Goal: Information Seeking & Learning: Learn about a topic

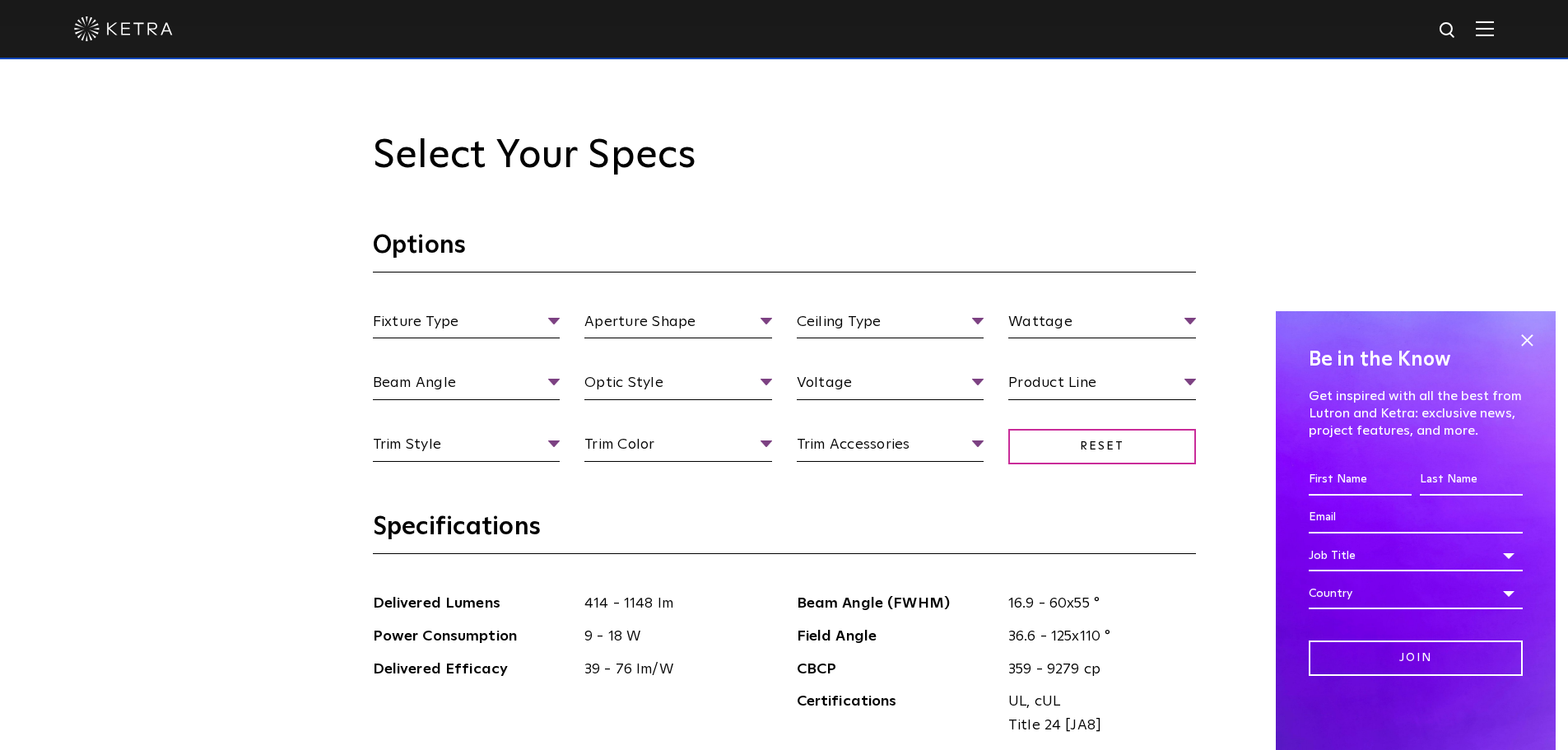
scroll to position [1537, 0]
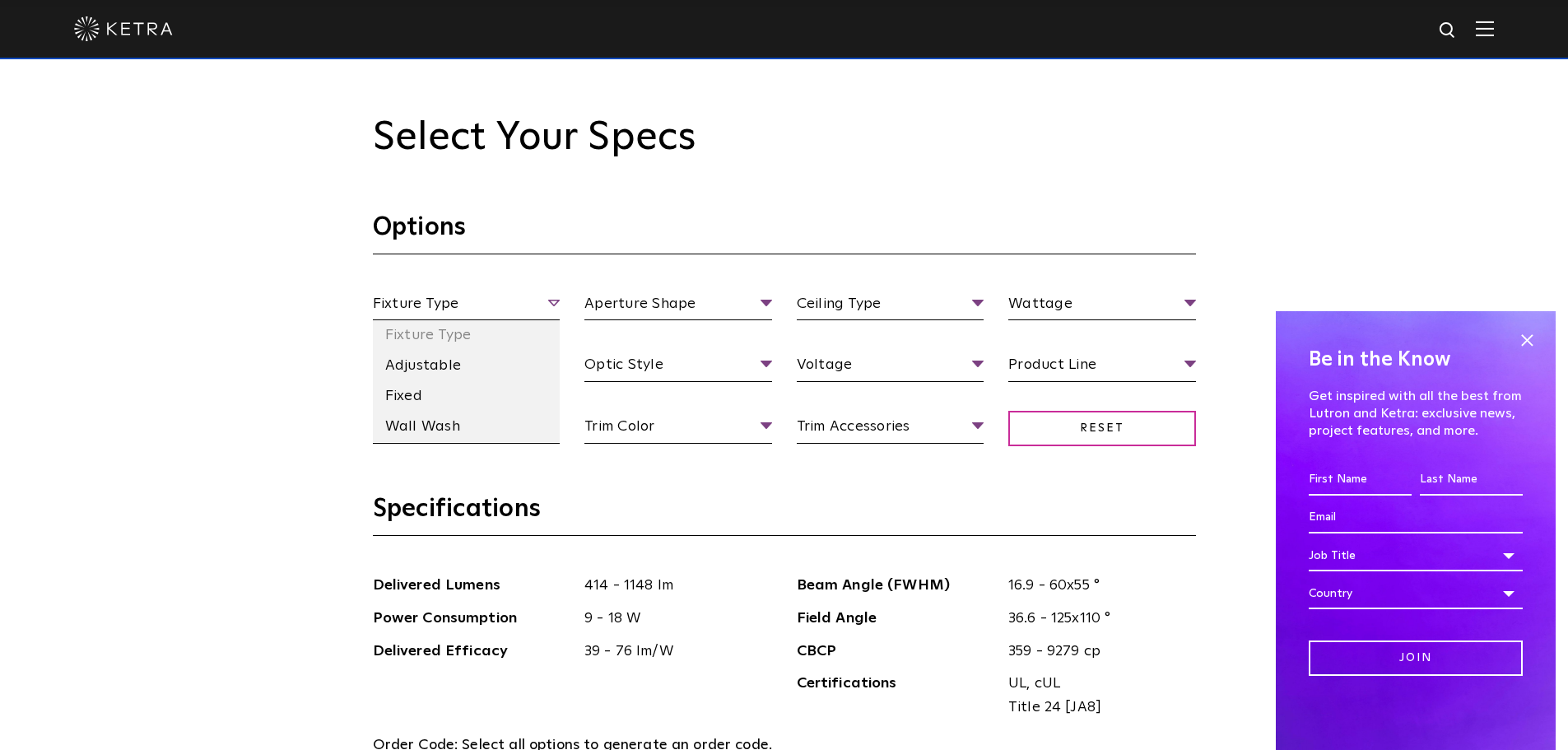
click at [490, 314] on span "Fixture Type" at bounding box center [466, 307] width 188 height 29
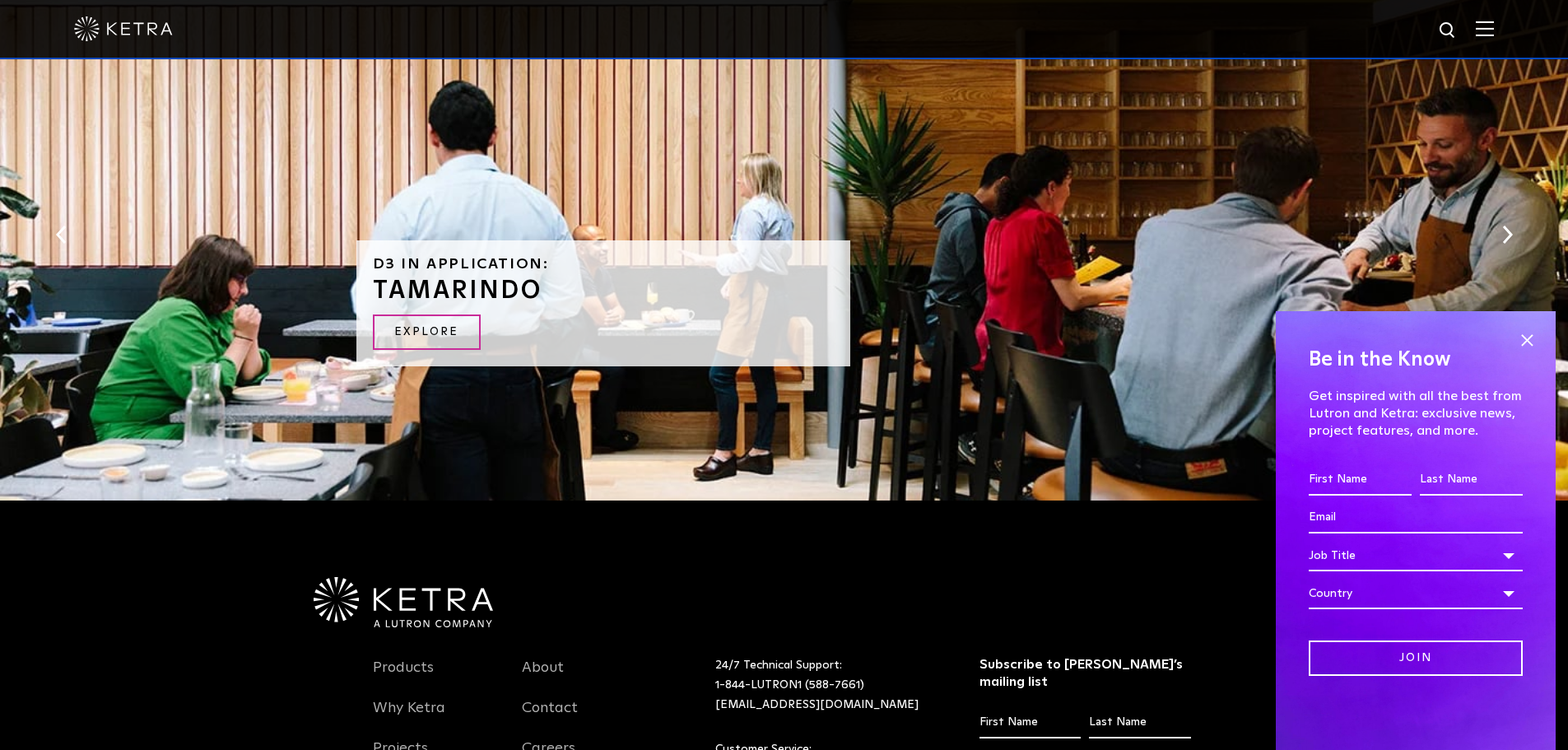
scroll to position [3293, 0]
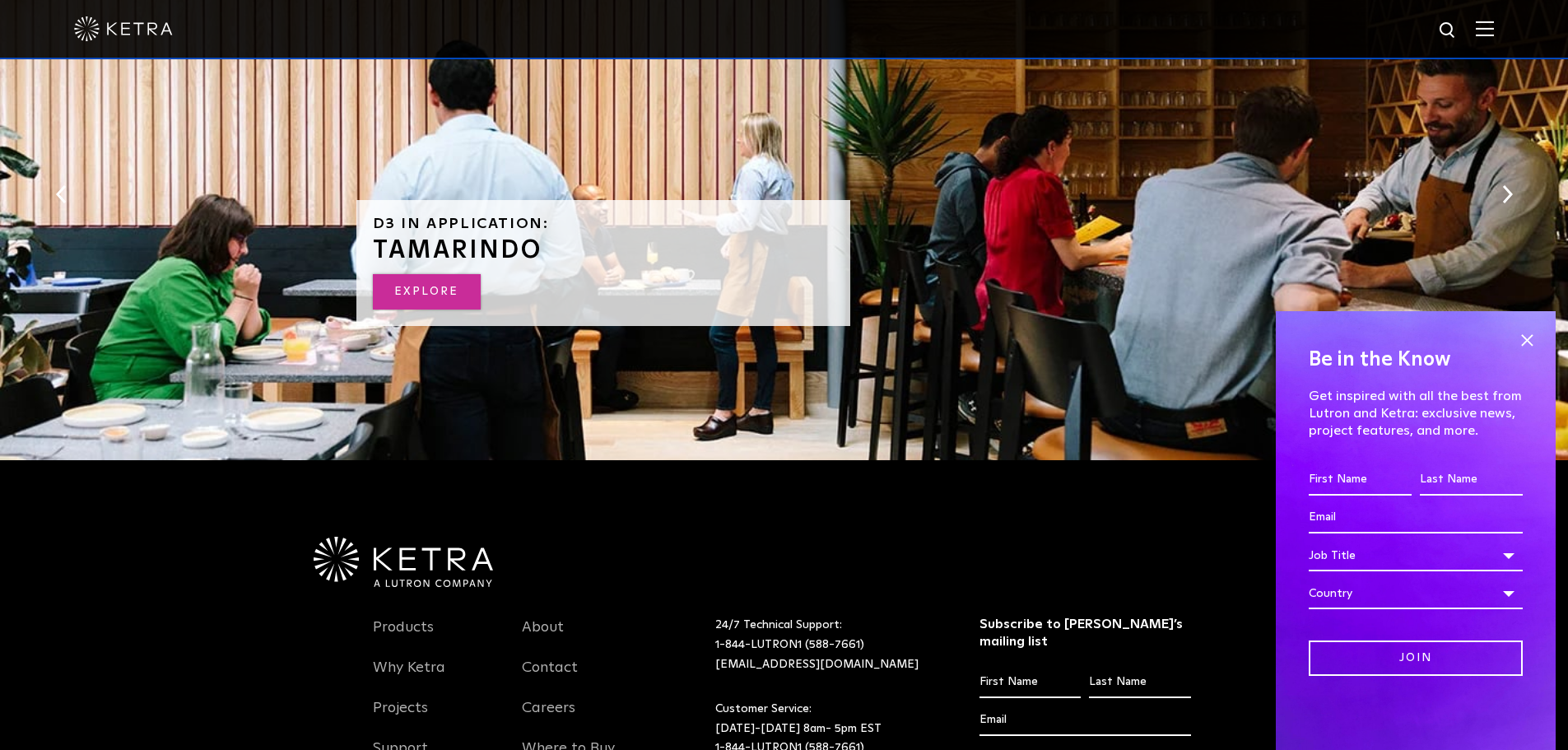
click at [436, 282] on link "Explore" at bounding box center [426, 292] width 108 height 36
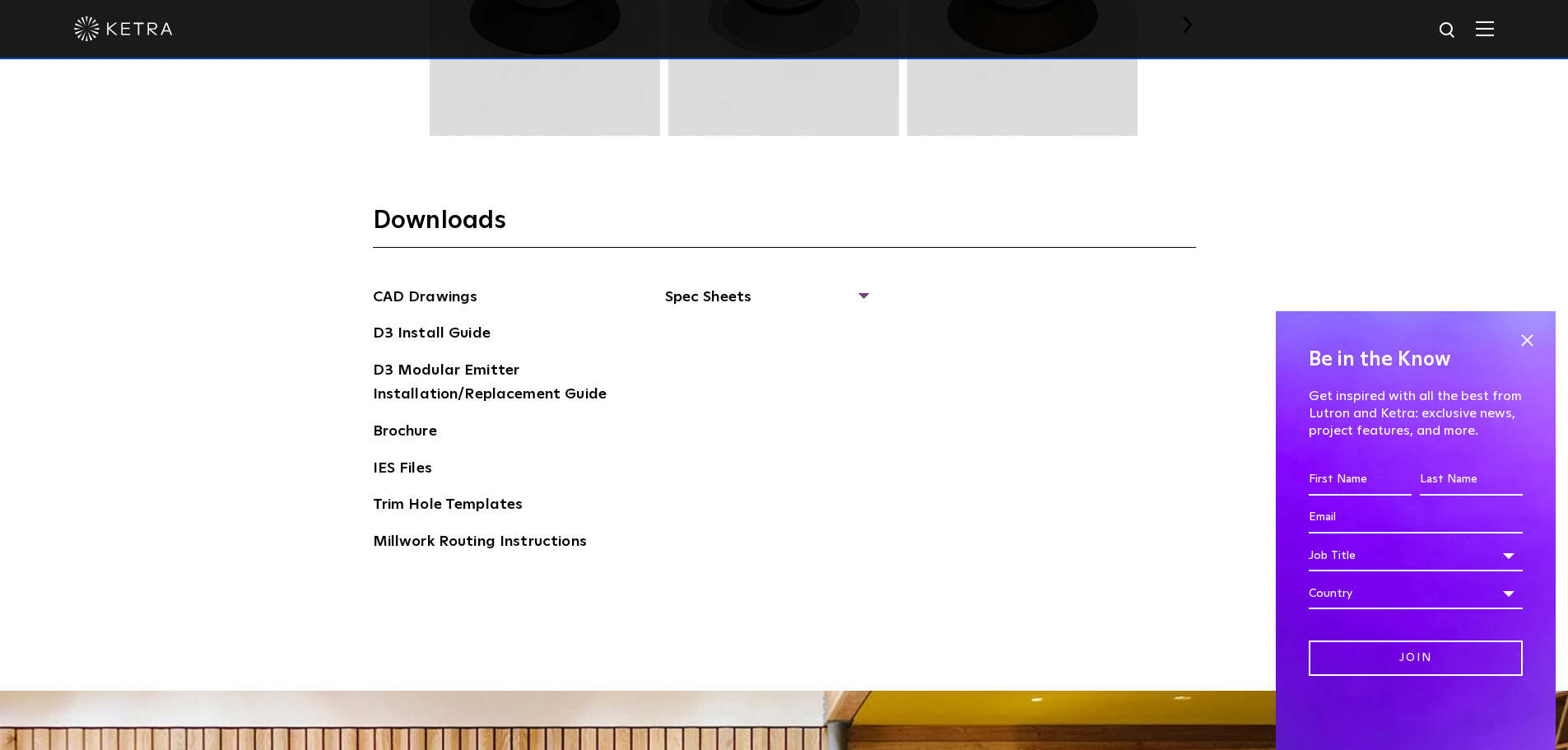
scroll to position [2542, 0]
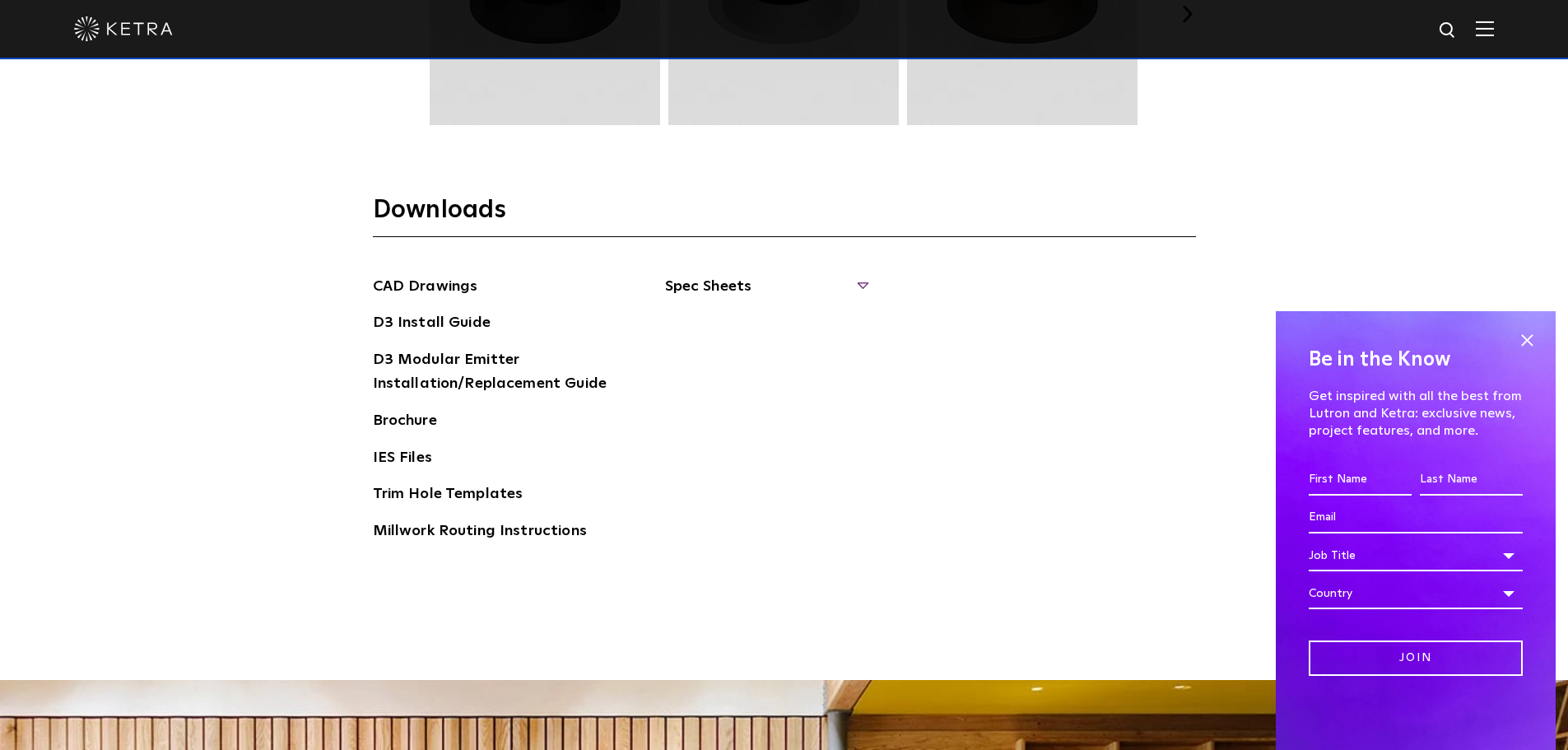
click at [753, 285] on span "Spec Sheets" at bounding box center [765, 293] width 201 height 36
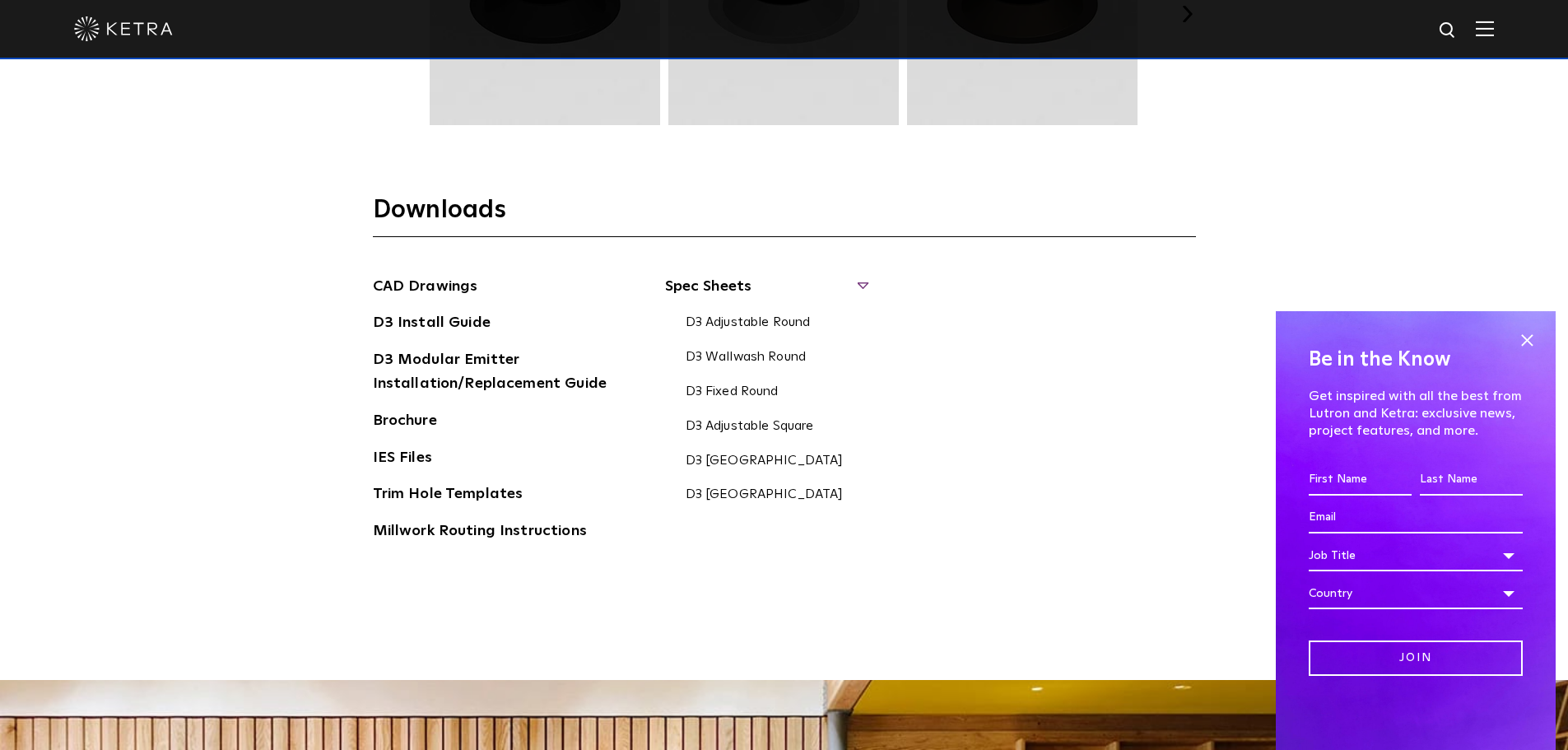
drag, startPoint x: 453, startPoint y: 418, endPoint x: 429, endPoint y: 427, distance: 25.6
click at [453, 418] on li "Brochure" at bounding box center [496, 422] width 247 height 26
click at [413, 423] on link "Brochure" at bounding box center [405, 422] width 64 height 26
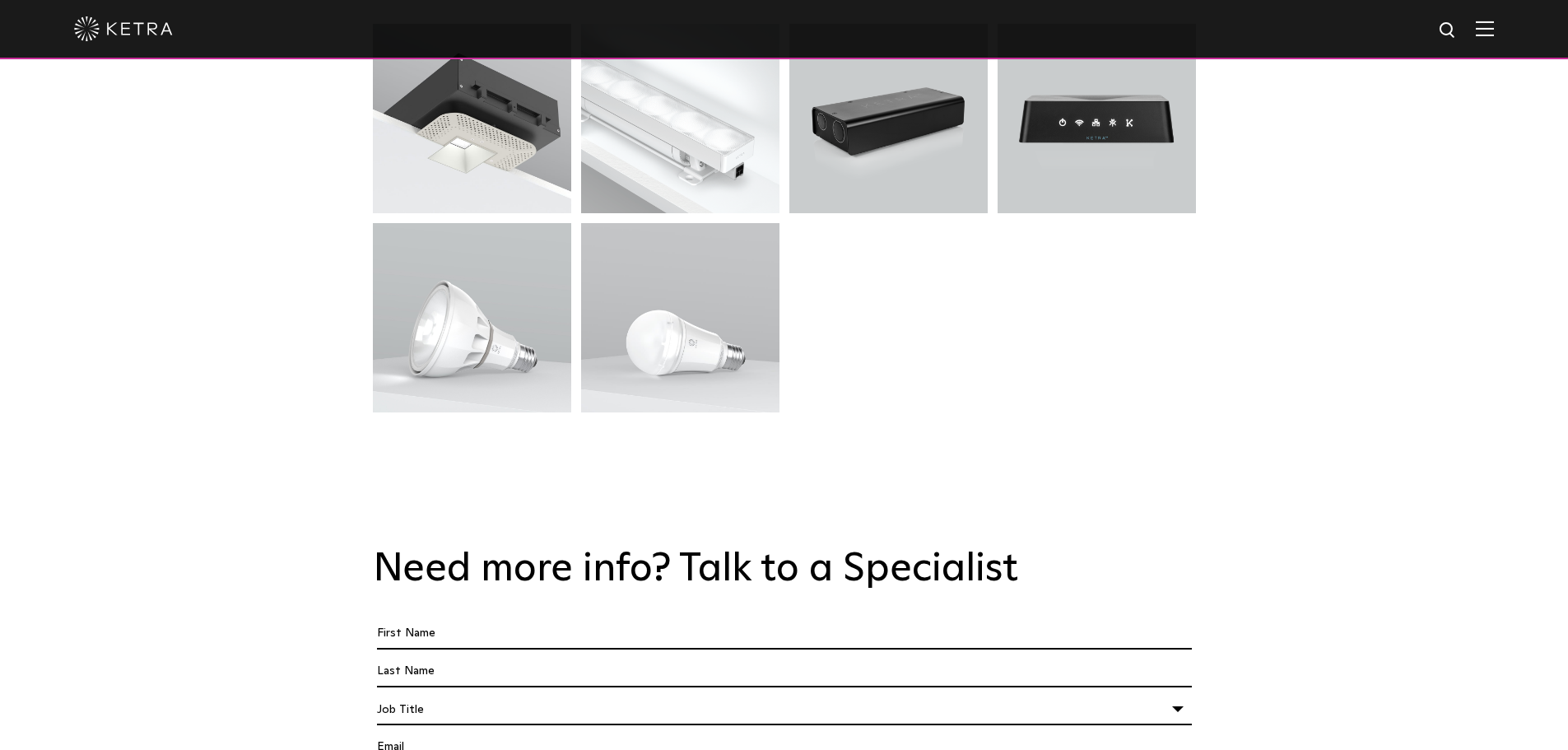
scroll to position [4281, 0]
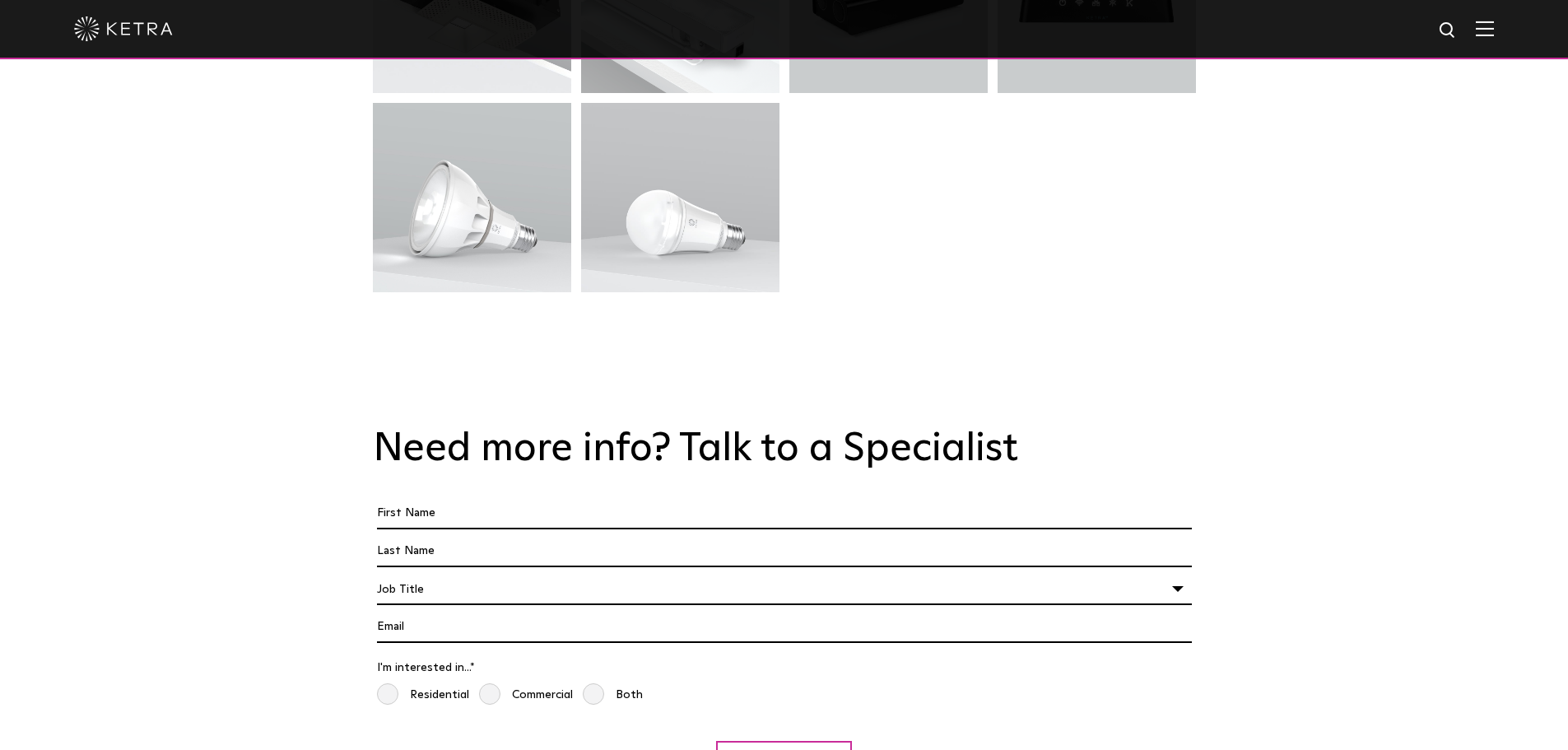
click at [455, 498] on input "First Name *" at bounding box center [784, 514] width 815 height 31
click at [492, 426] on h2 "Need more info? Talk to a Specialist" at bounding box center [784, 449] width 824 height 47
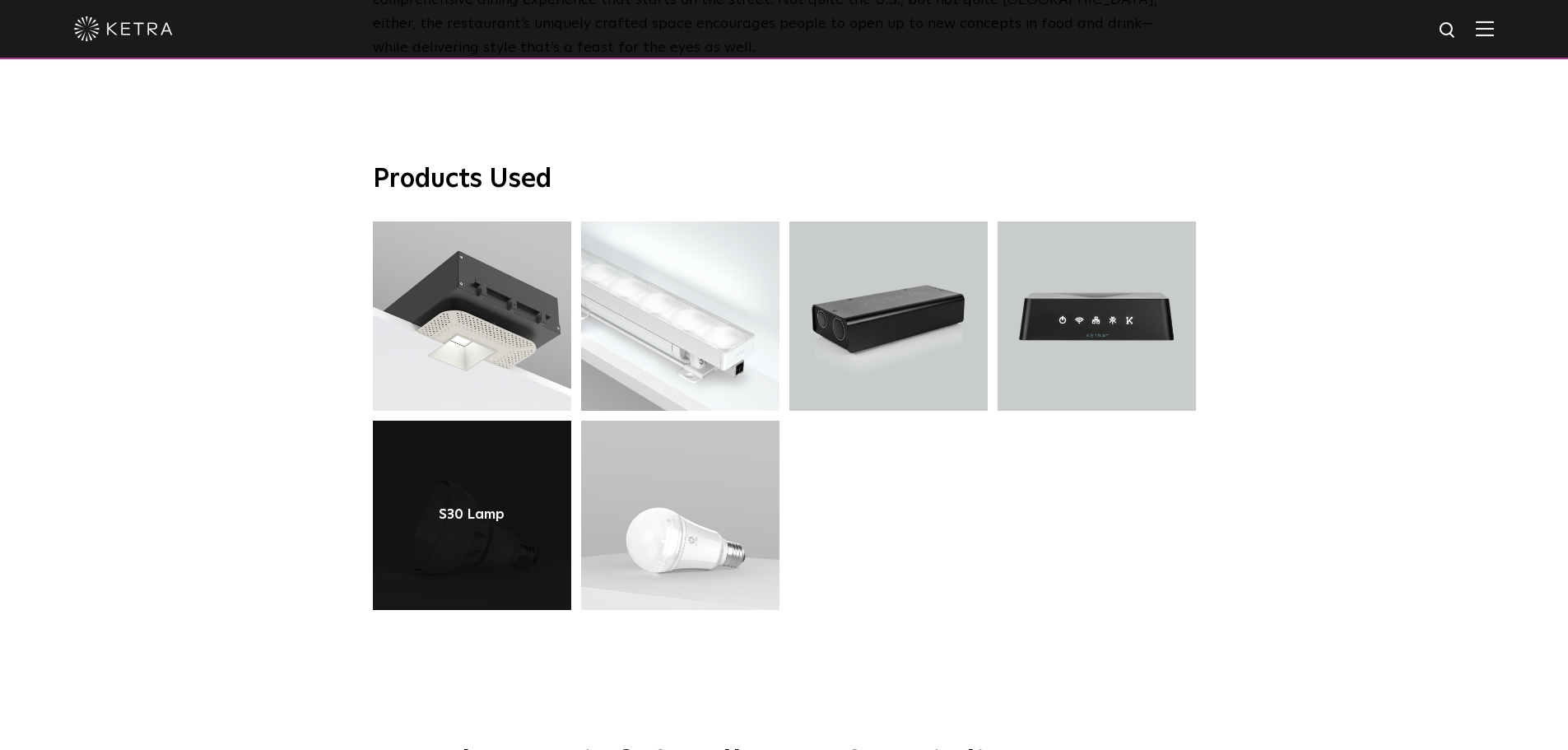
scroll to position [3952, 0]
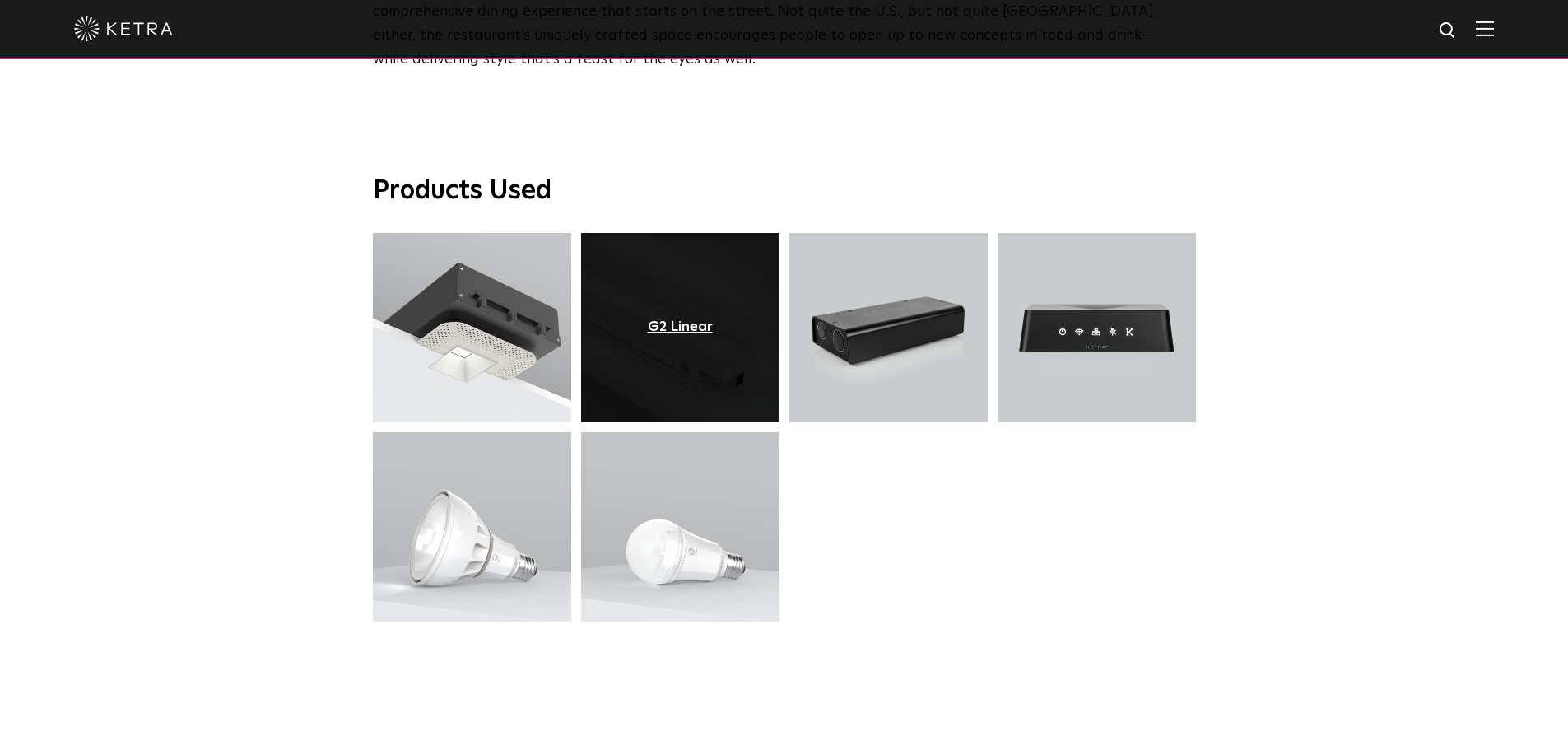
click at [659, 320] on div "G2 Linear" at bounding box center [680, 328] width 65 height 16
click at [678, 320] on div "G2 Linear" at bounding box center [680, 328] width 65 height 16
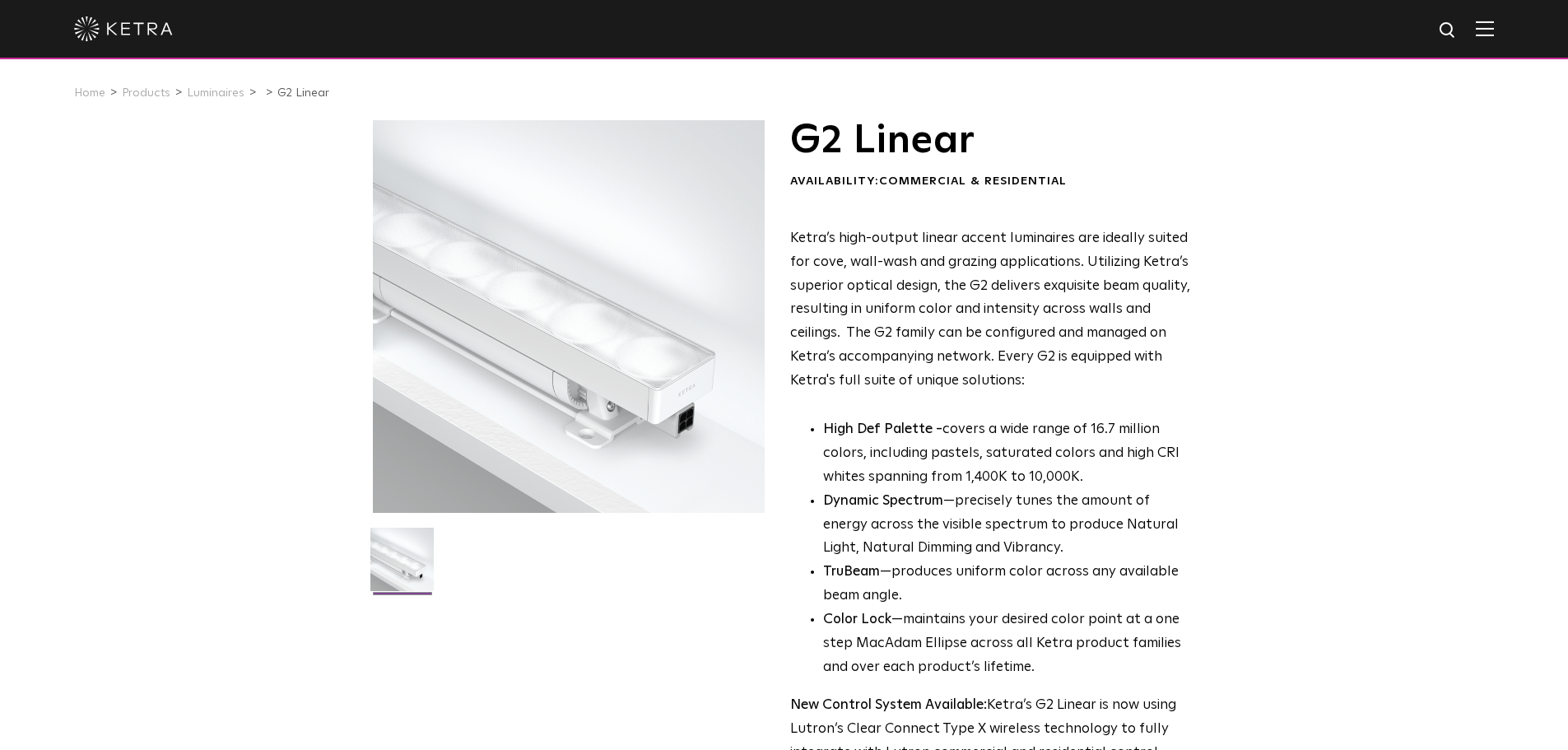
click at [1217, 368] on div "G2 Linear Availability: Commercial & Residential Ketra’s high-output linear acc…" at bounding box center [784, 545] width 1568 height 849
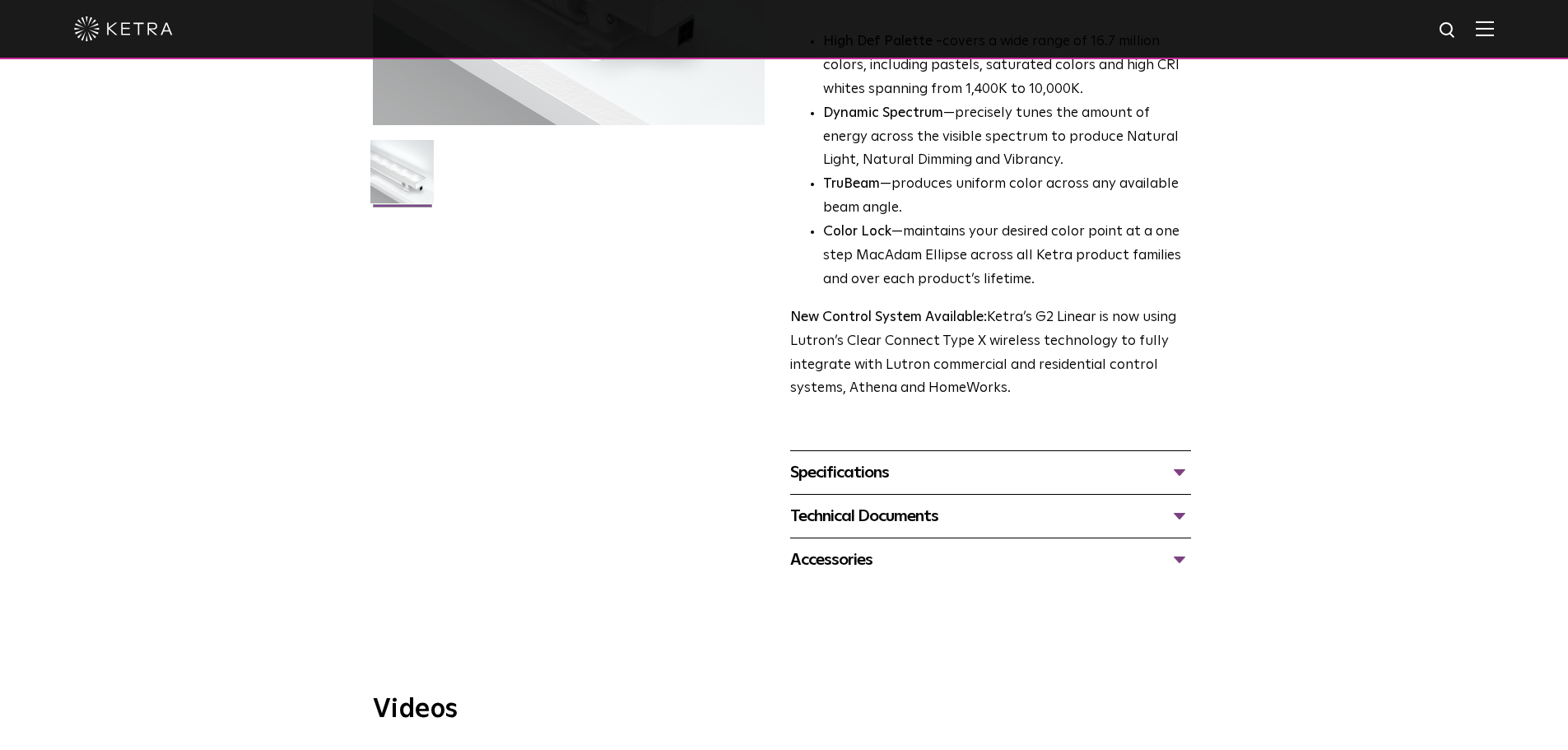
scroll to position [220, 0]
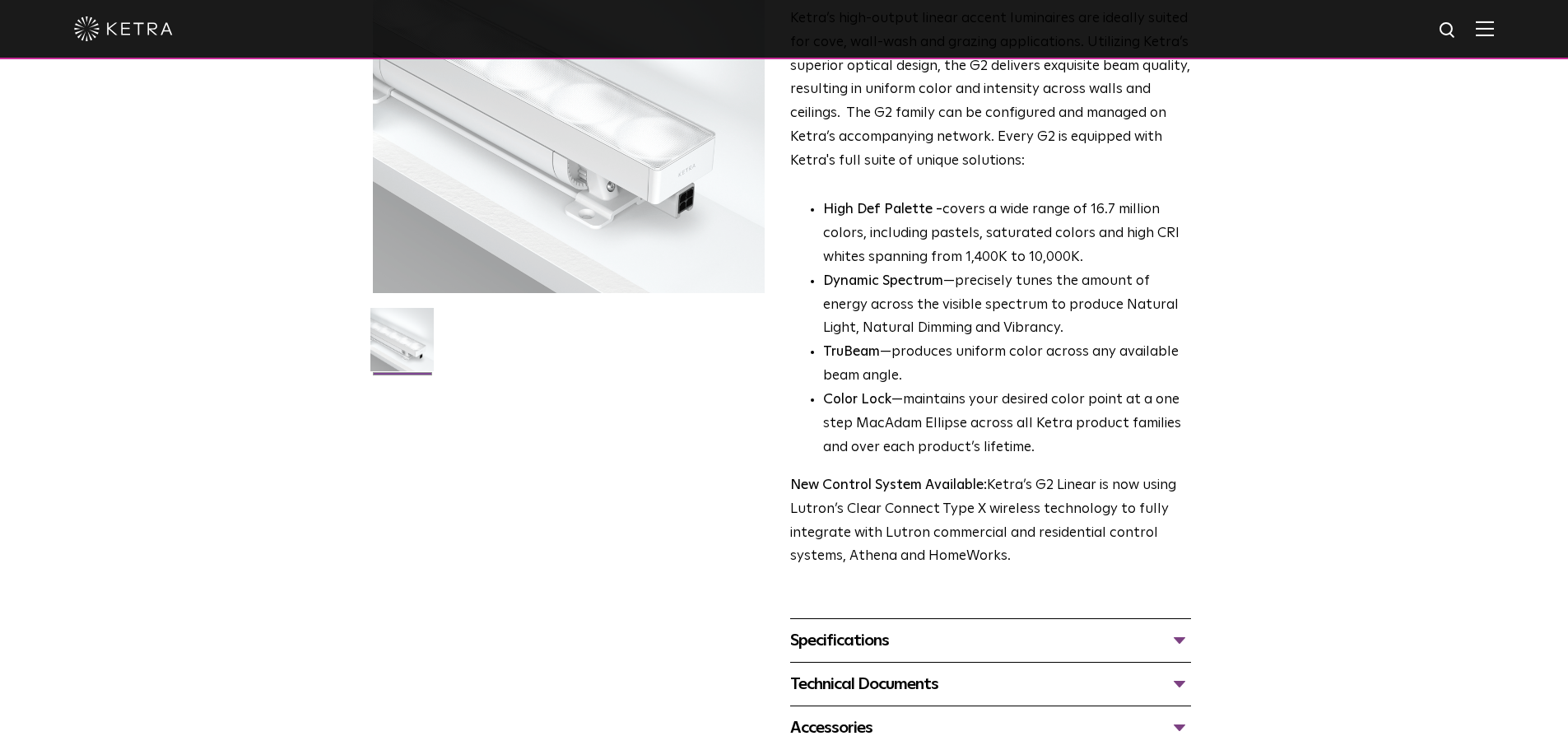
click at [1046, 629] on div "Specifications" at bounding box center [990, 640] width 401 height 26
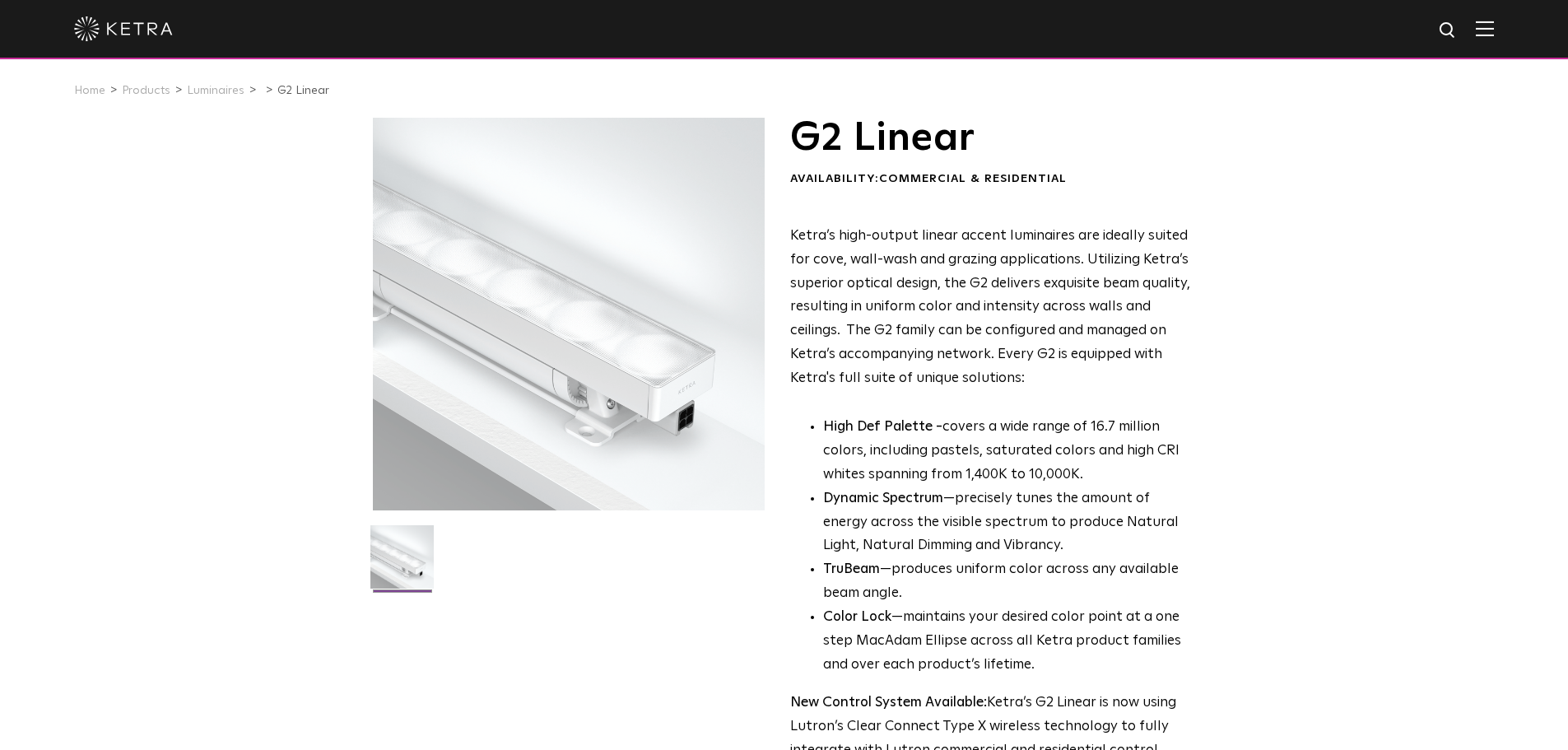
scroll to position [0, 0]
click at [200, 98] on link "Luminaires" at bounding box center [215, 93] width 57 height 12
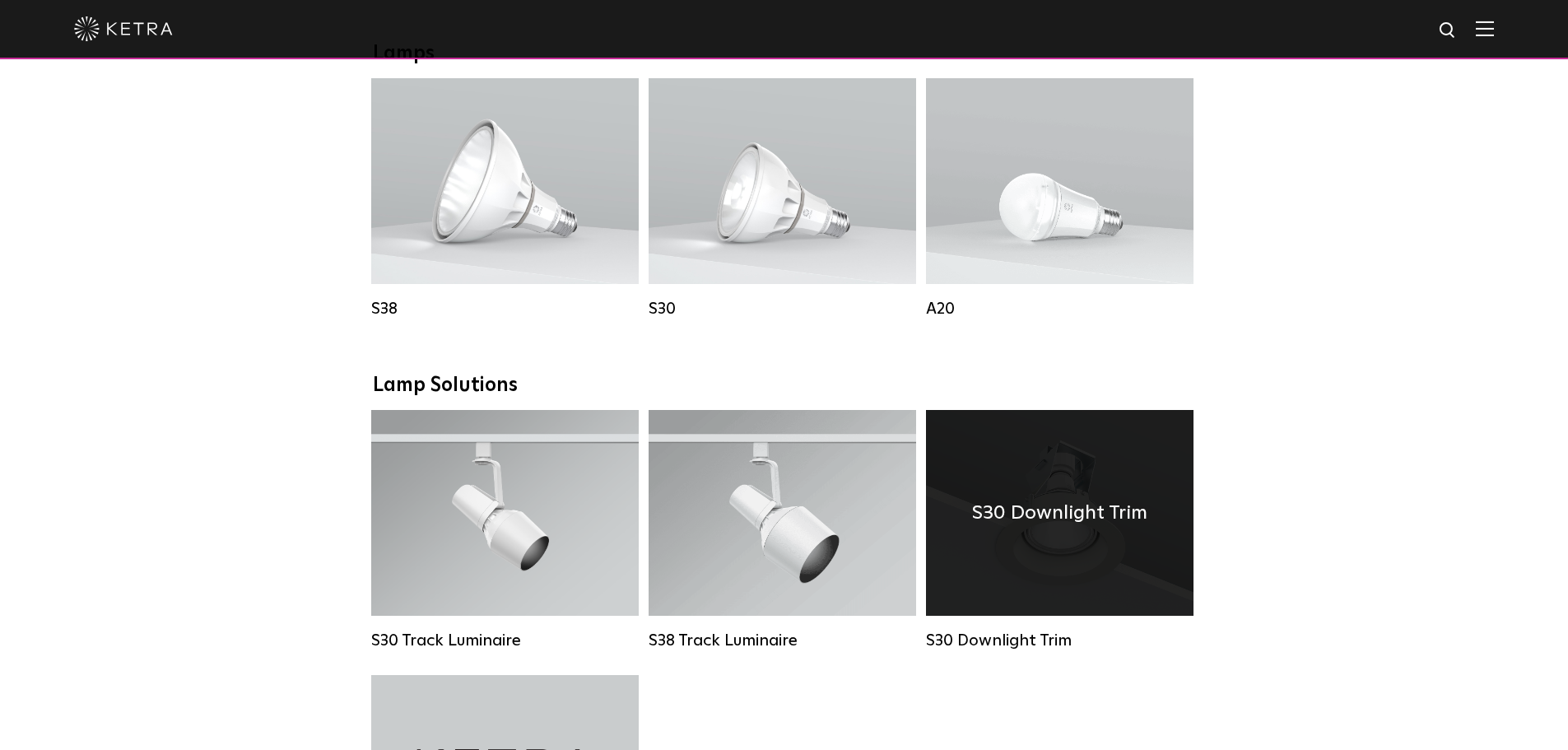
scroll to position [1207, 0]
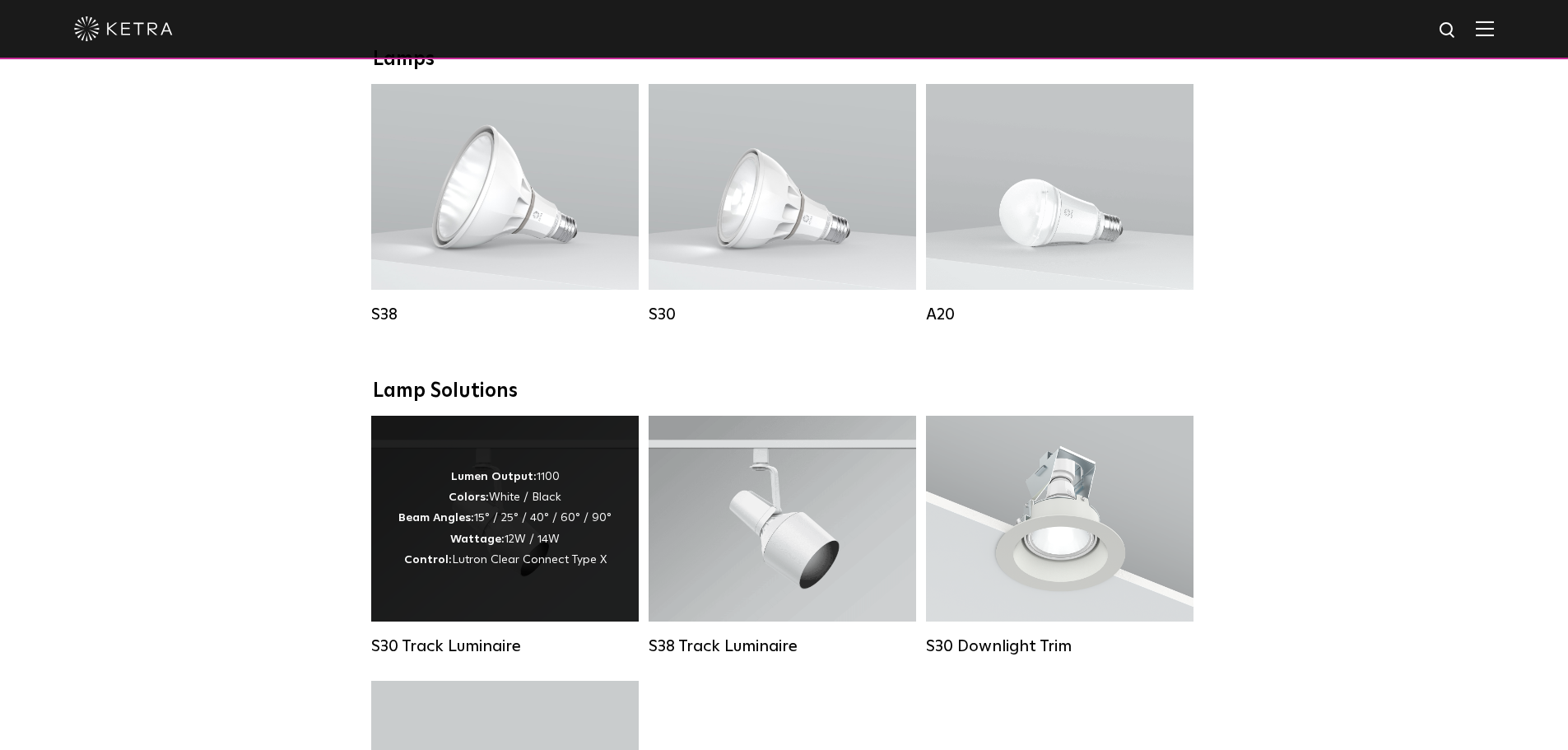
click at [524, 557] on div "Lumen Output: 1100 Colors: White / Black Beam Angles: 15° / 25° / 40° / 60° / 9…" at bounding box center [505, 519] width 213 height 104
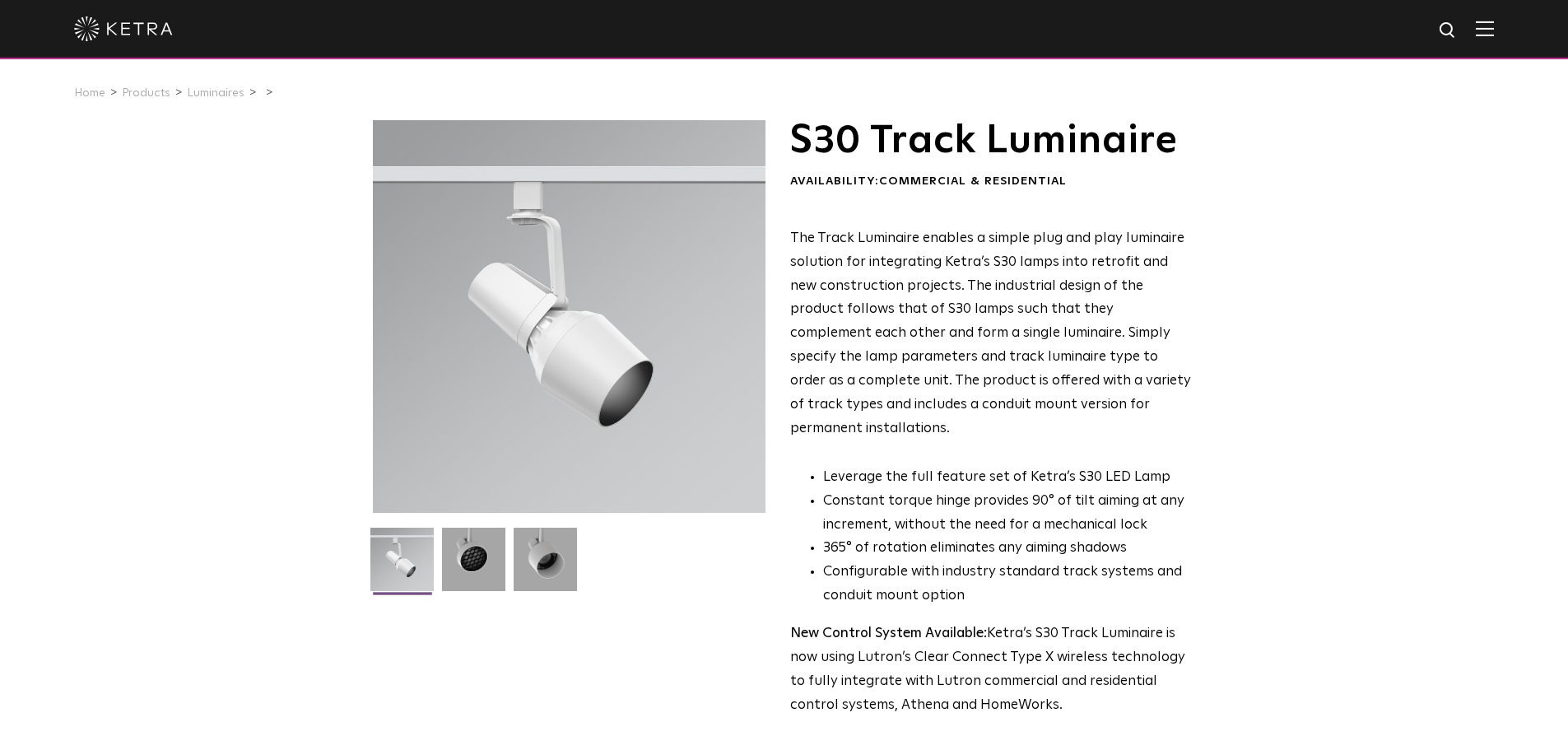
click at [581, 618] on div at bounding box center [573, 374] width 401 height 507
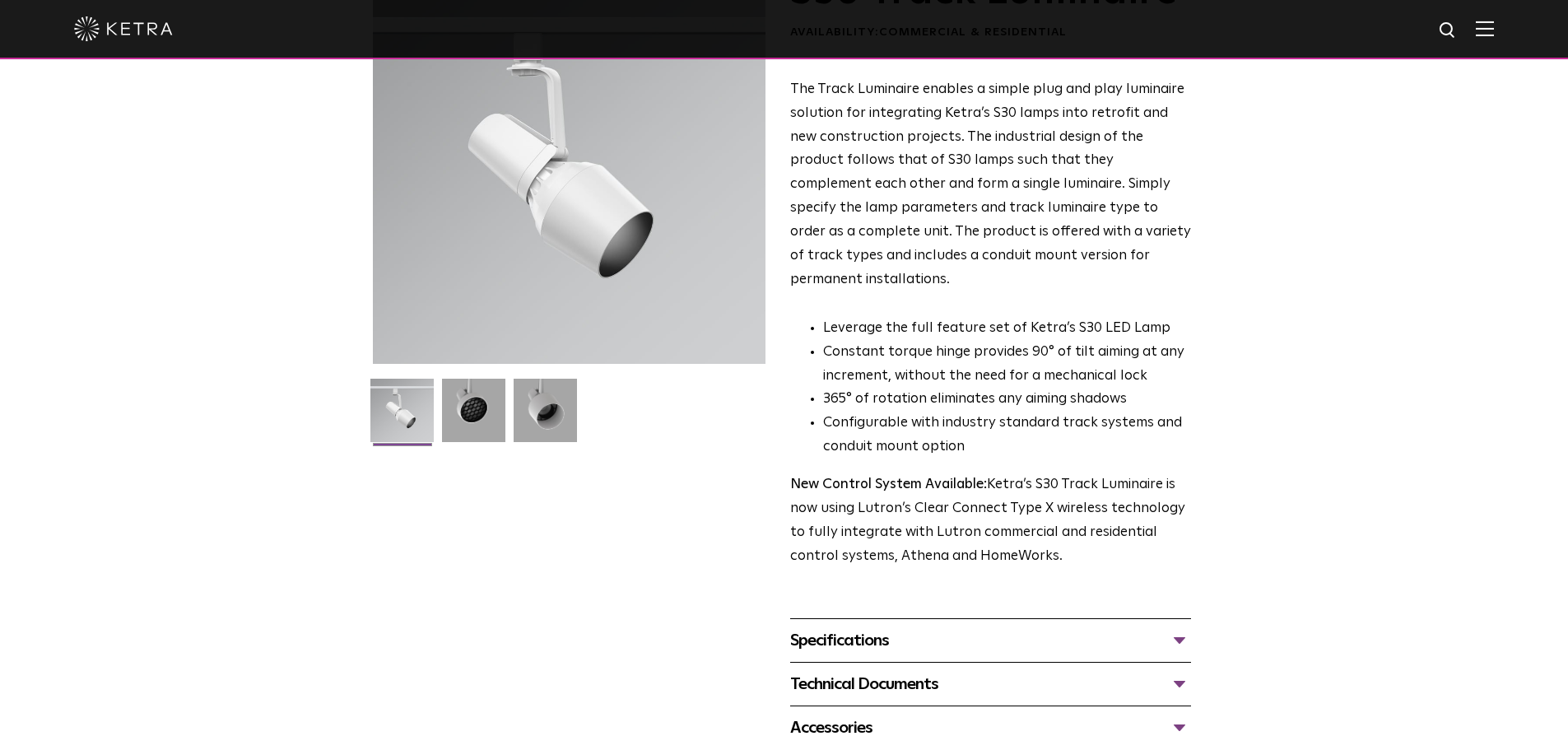
scroll to position [439, 0]
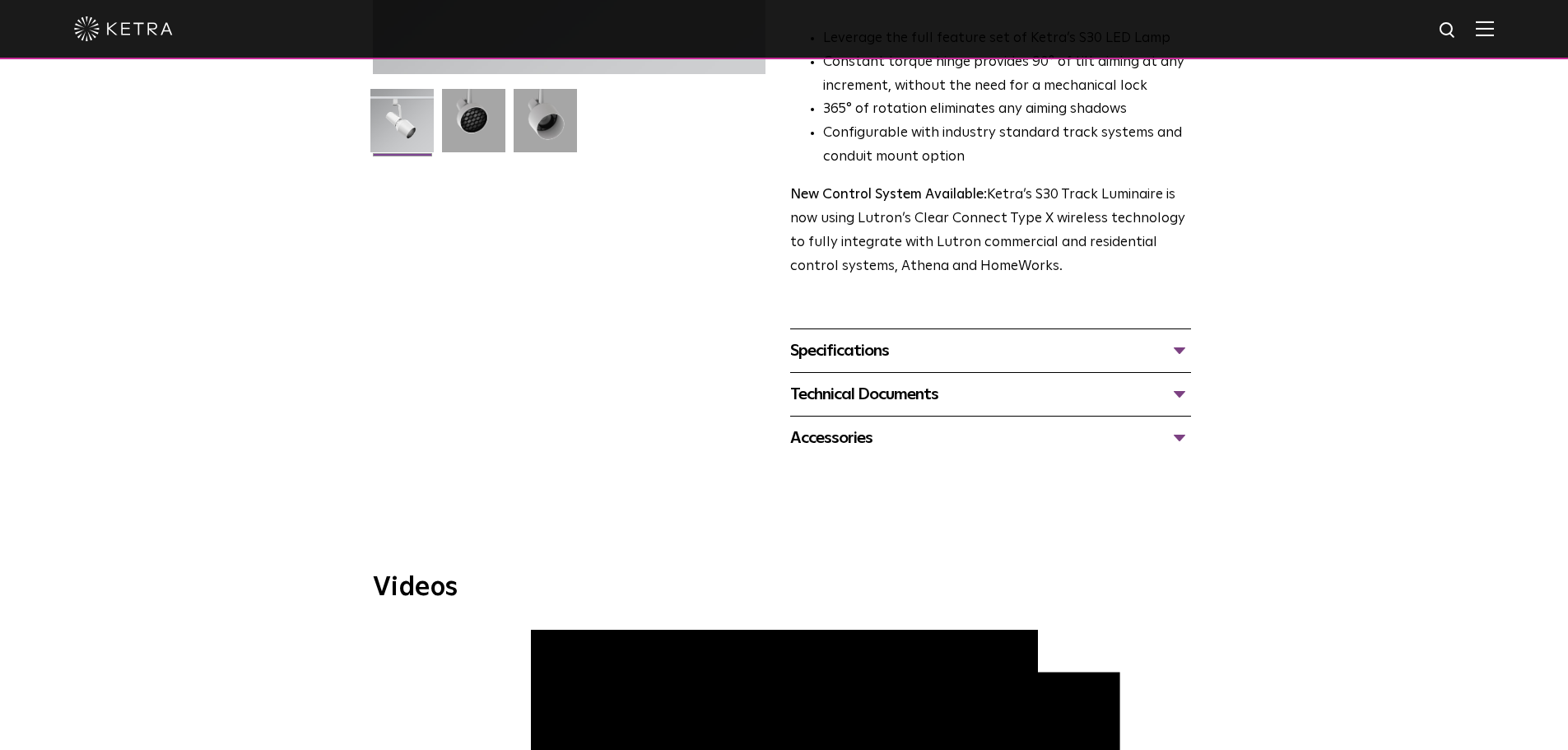
click at [956, 337] on div "Specifications" at bounding box center [990, 350] width 401 height 26
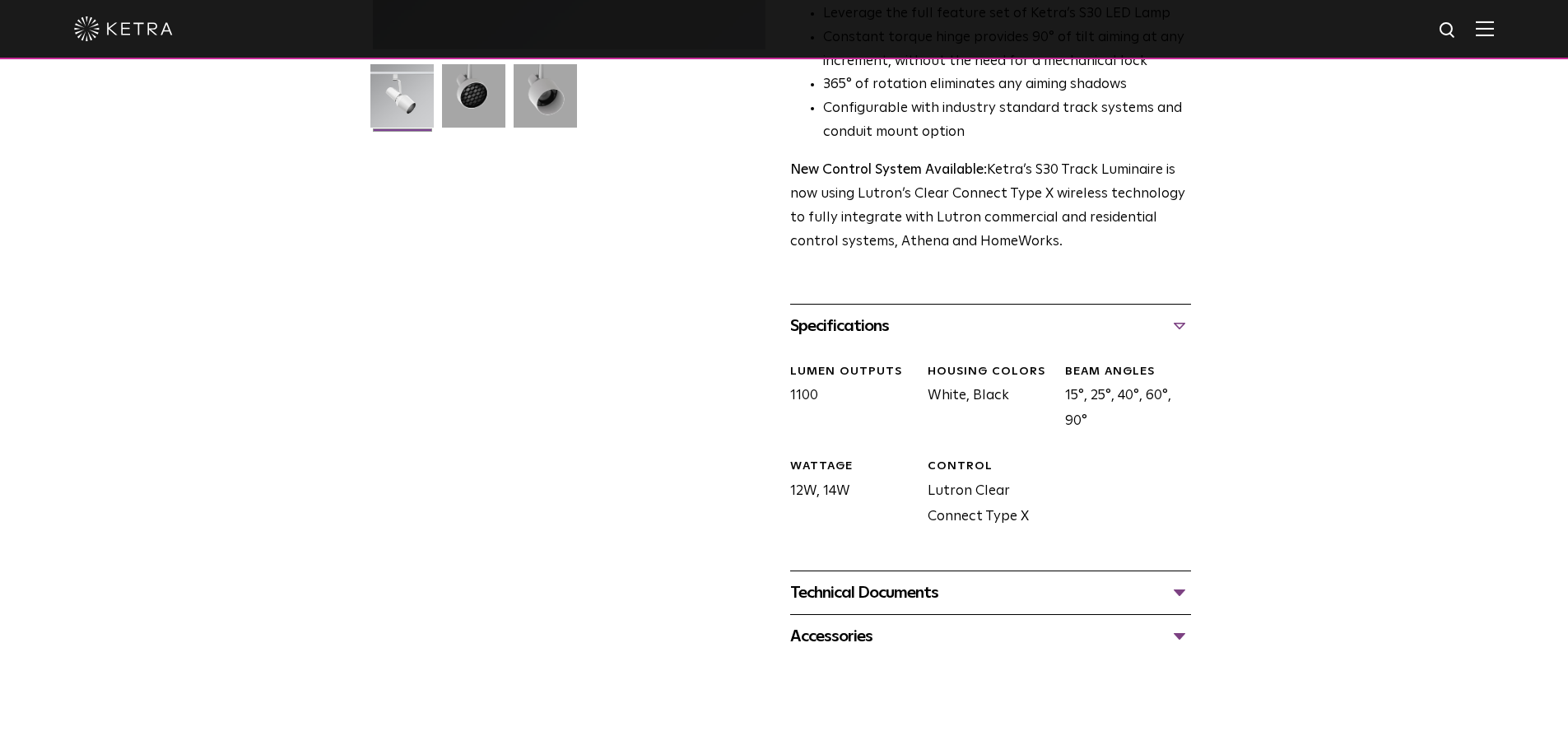
scroll to position [550, 0]
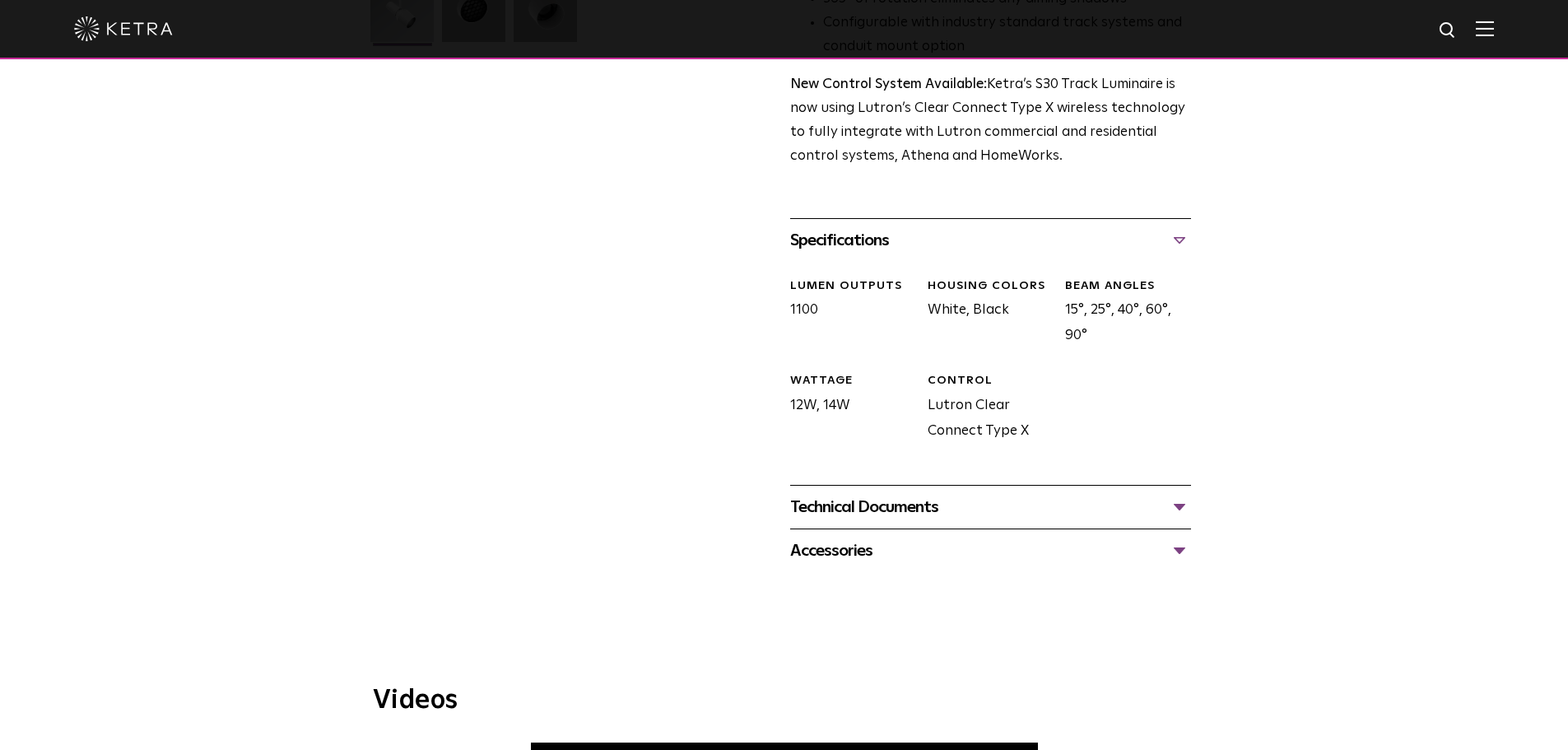
click at [1034, 496] on div "Technical Documents" at bounding box center [990, 507] width 401 height 26
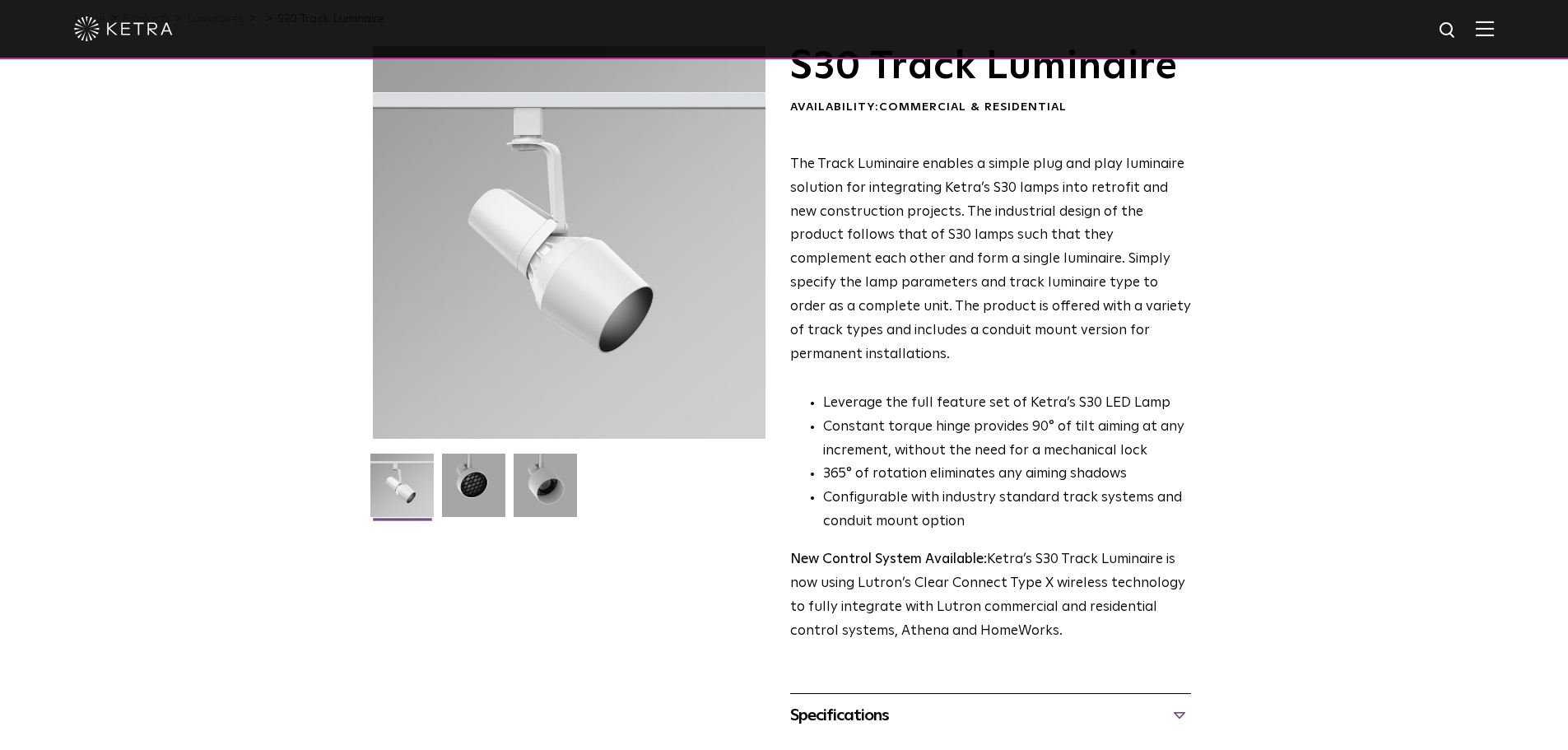
scroll to position [0, 0]
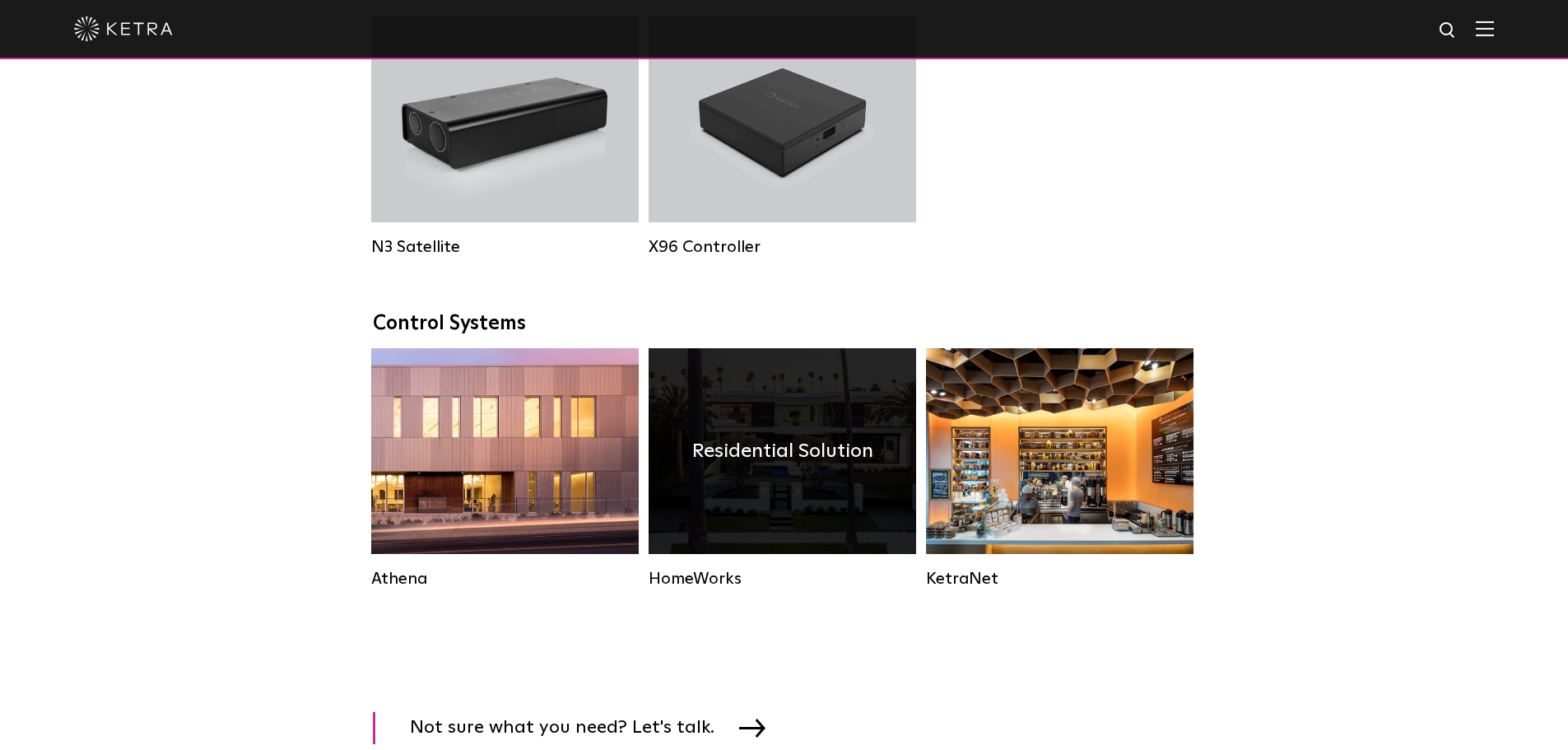
scroll to position [2291, 0]
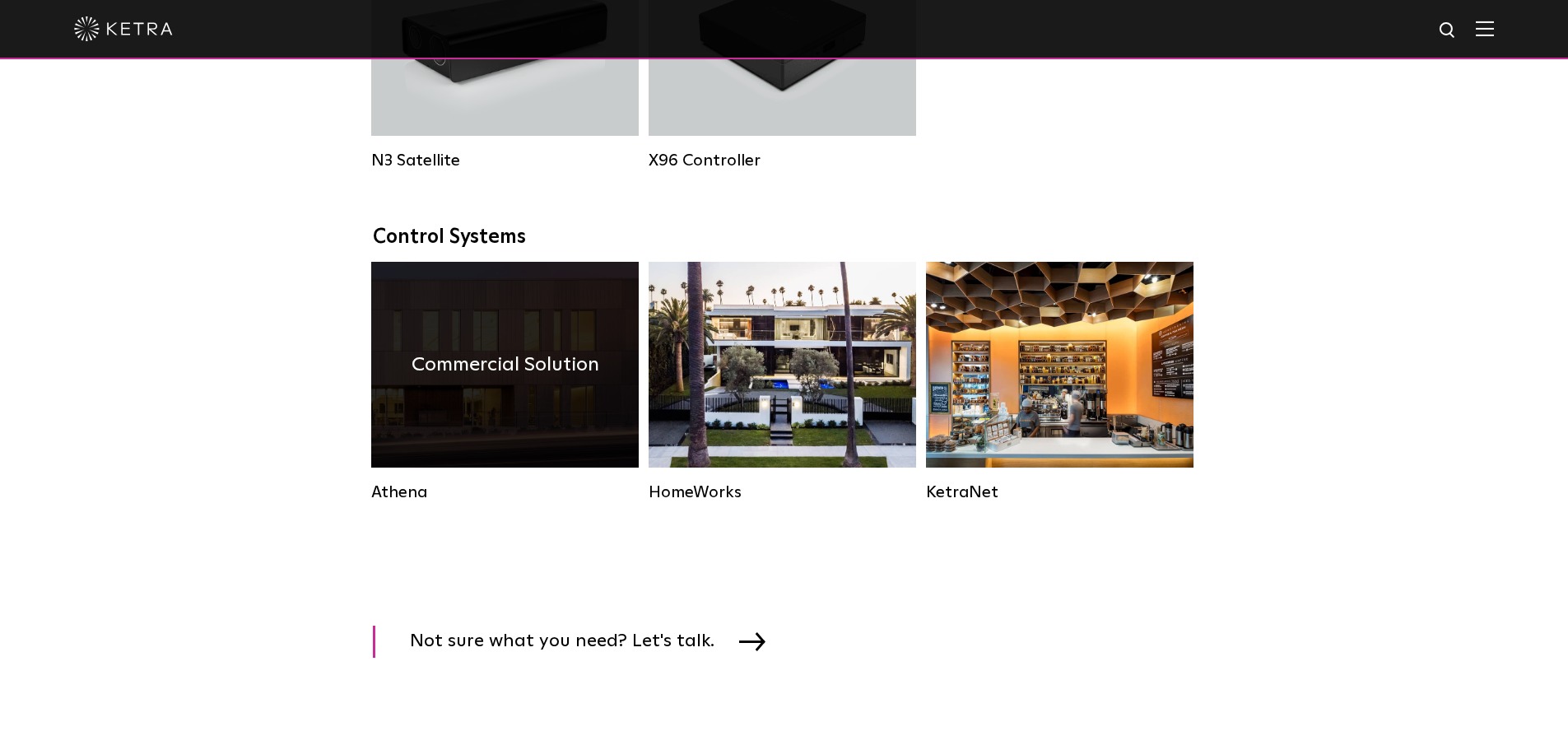
click at [537, 421] on div "Commercial Solution" at bounding box center [505, 365] width 268 height 206
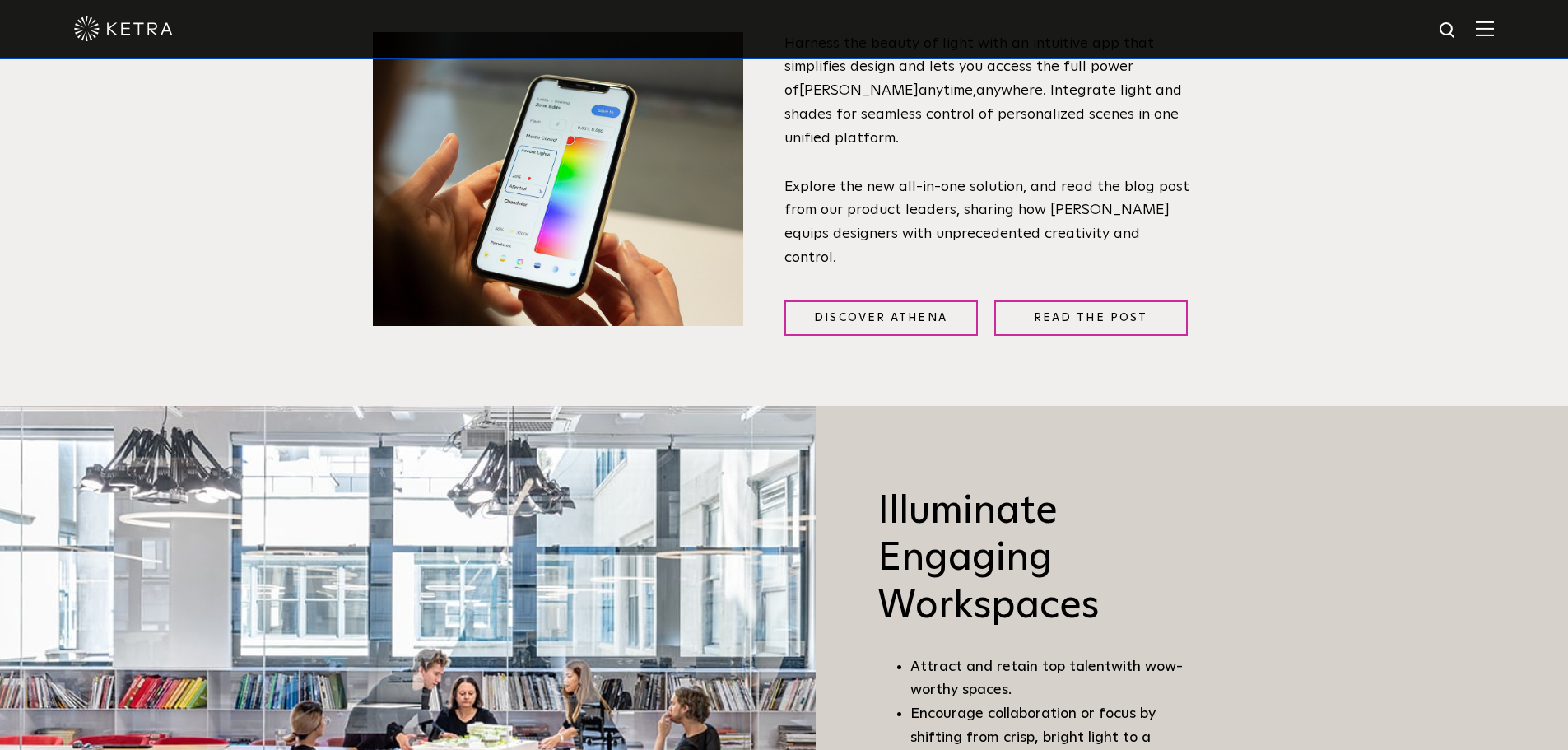
scroll to position [878, 0]
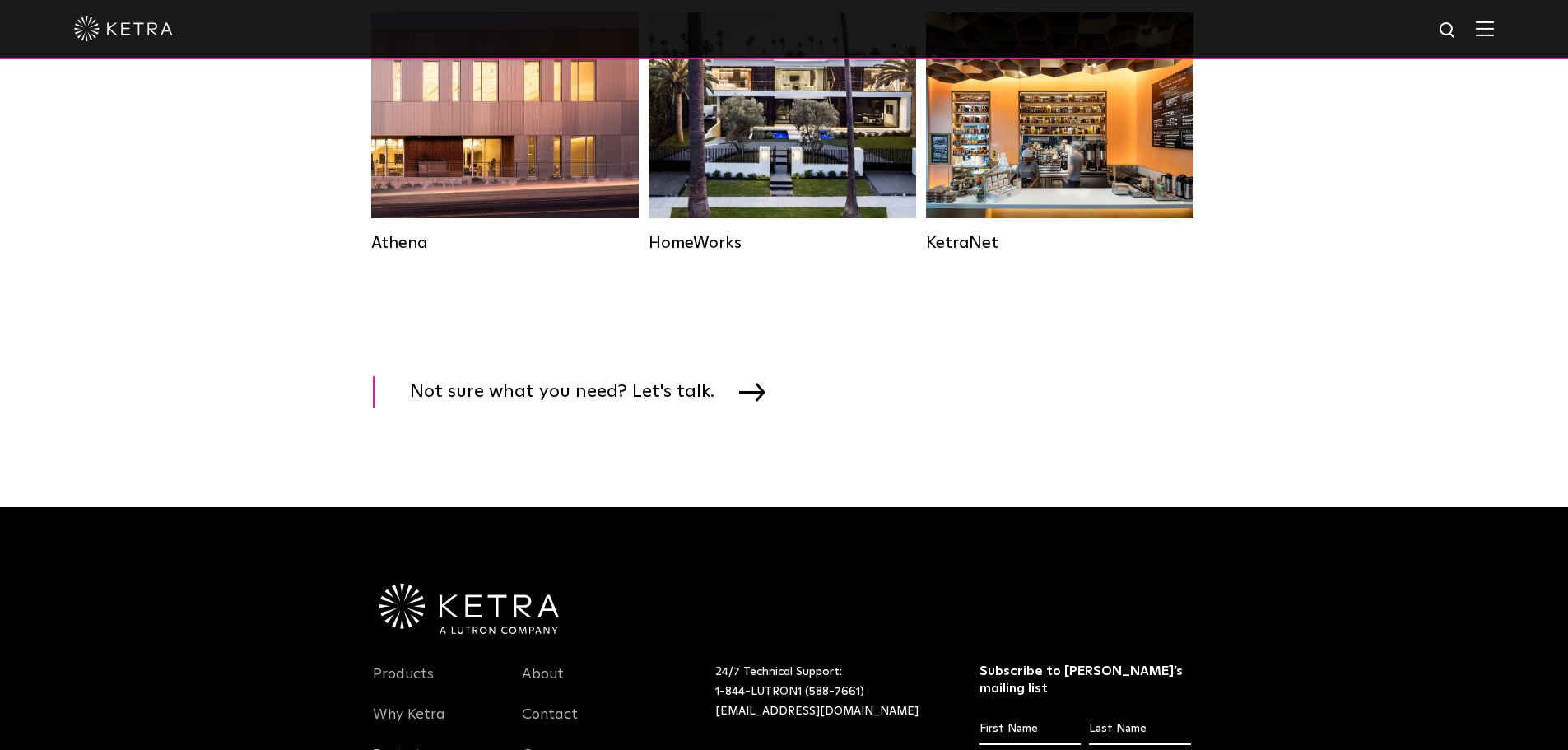
scroll to position [2291, 0]
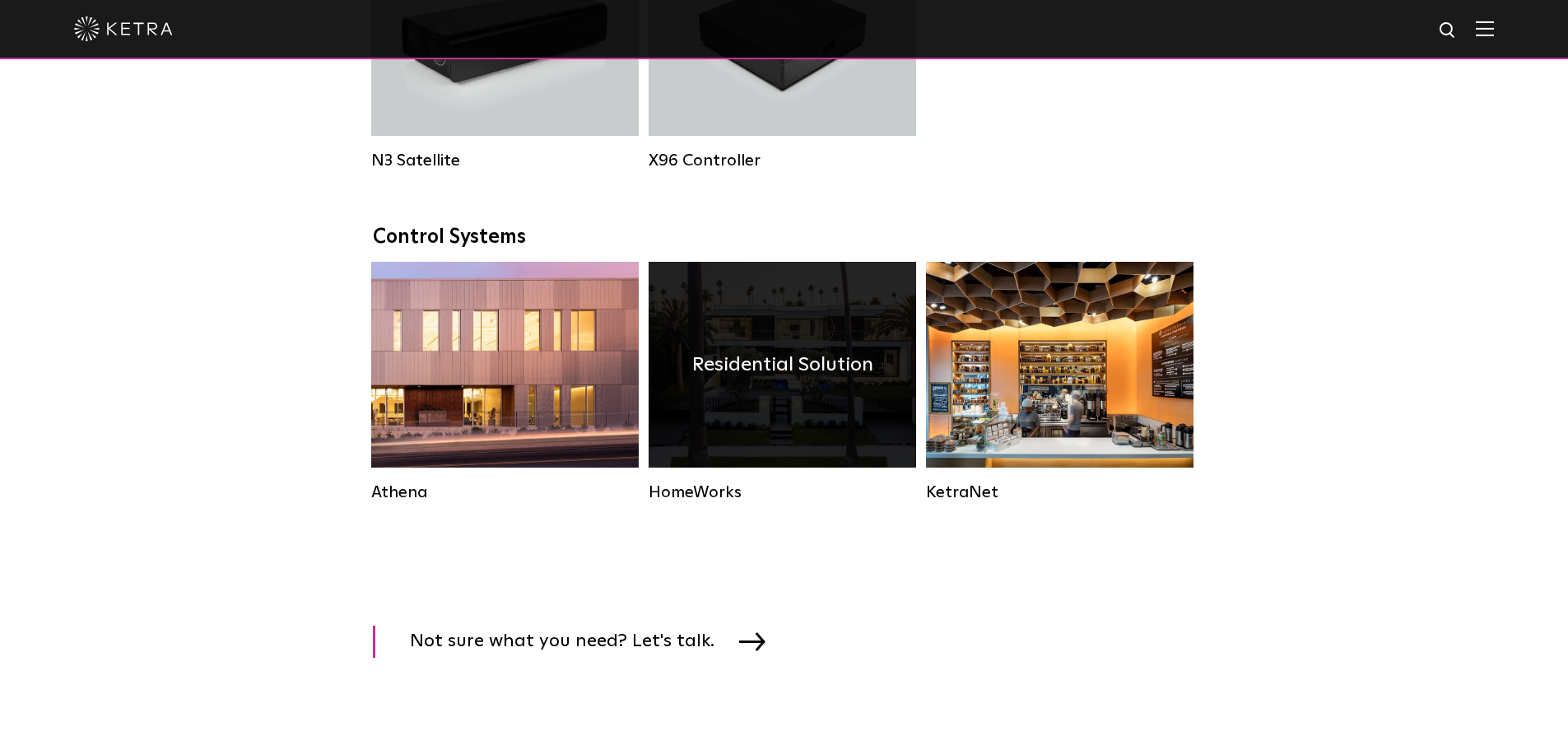
click at [776, 380] on h4 "Residential Solution" at bounding box center [783, 365] width 181 height 31
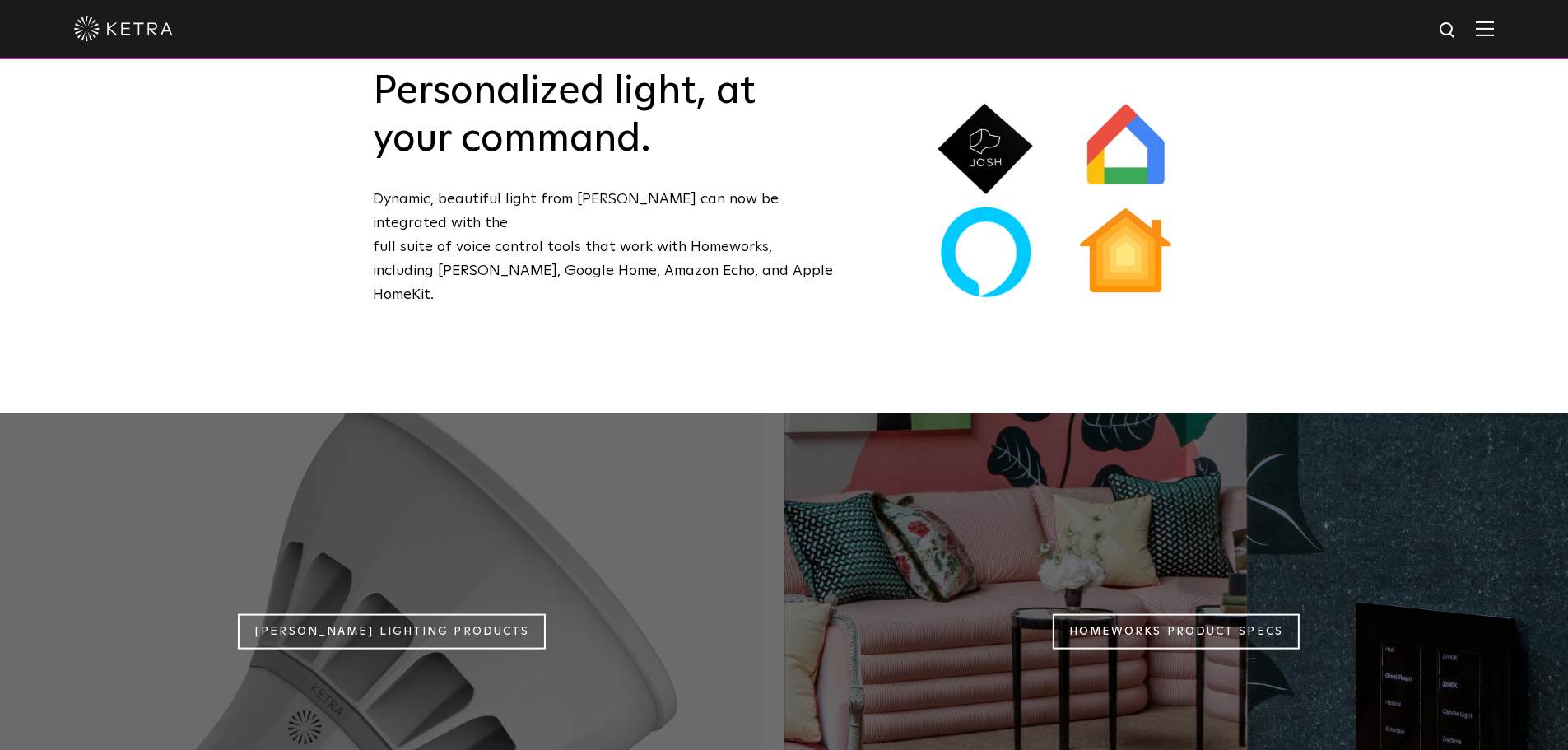
scroll to position [1318, 0]
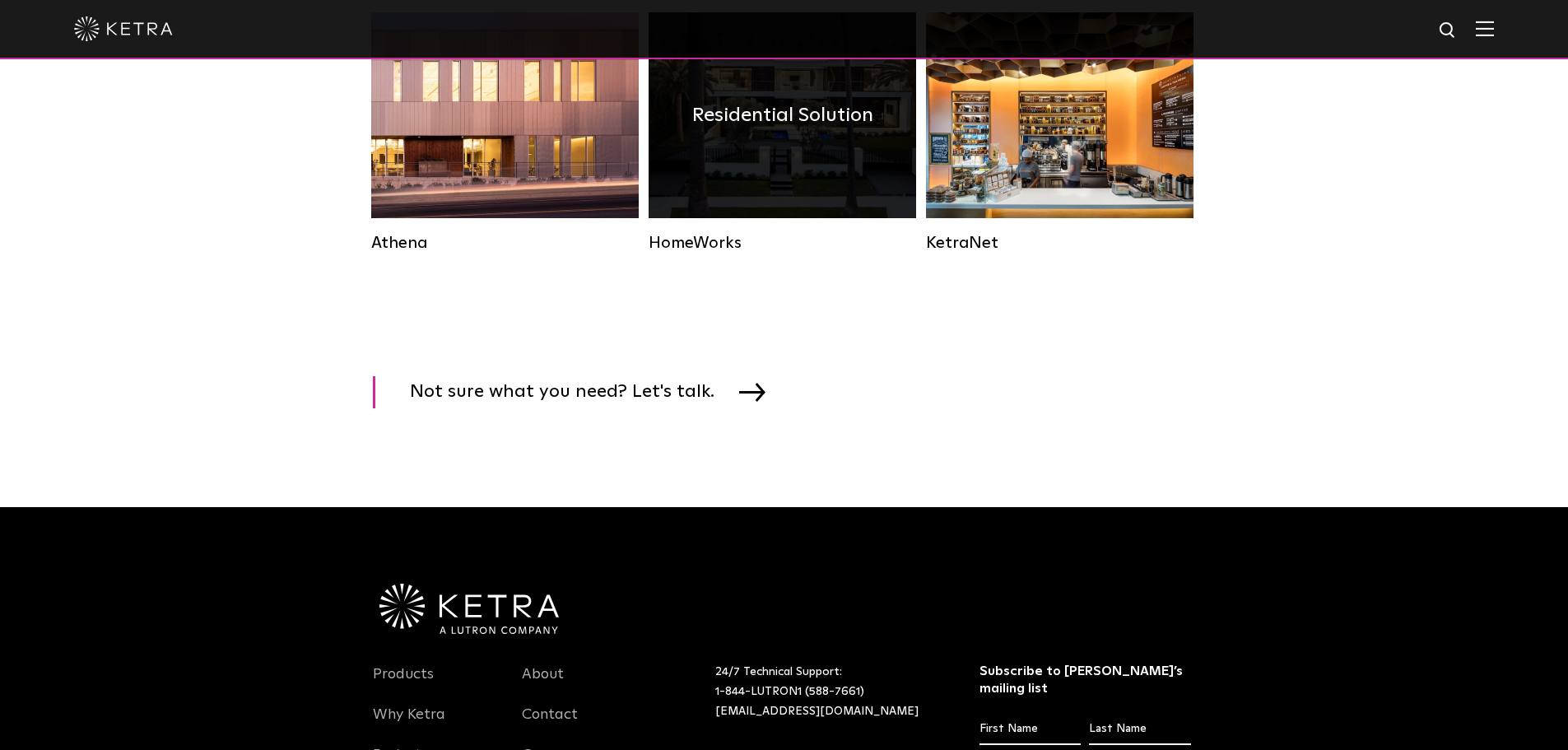
scroll to position [2291, 0]
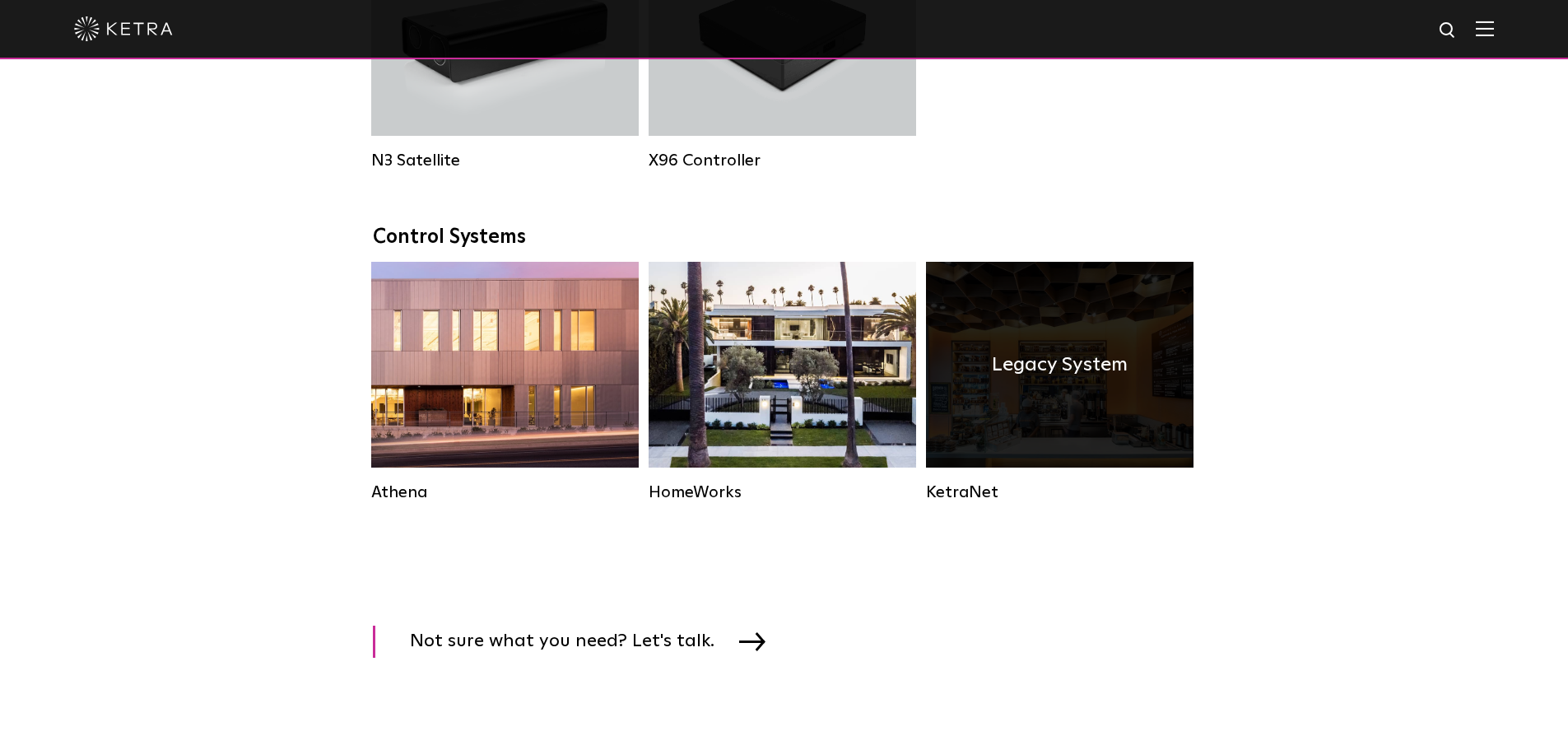
click at [1020, 380] on h4 "Legacy System" at bounding box center [1060, 365] width 136 height 31
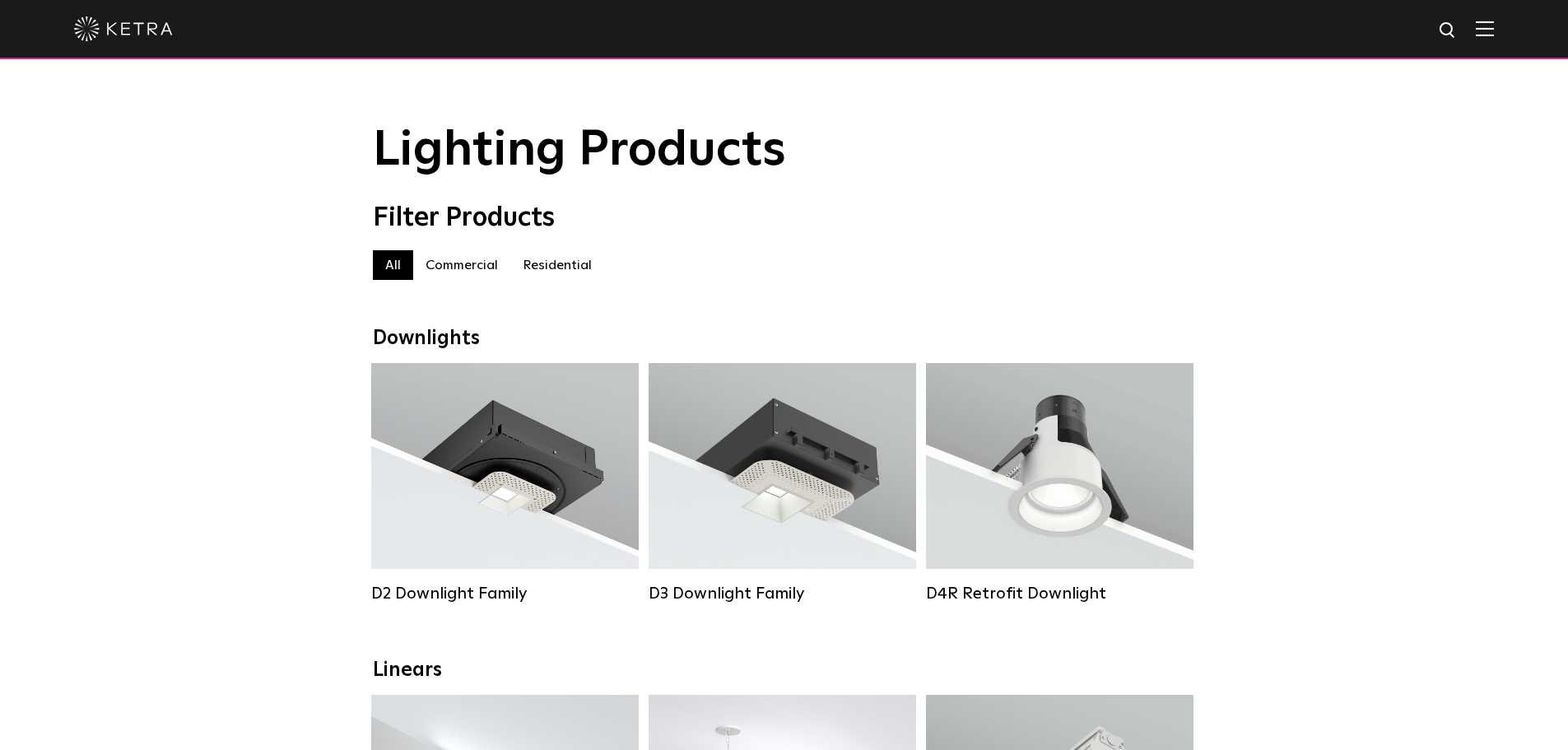
click at [467, 275] on label "Commercial" at bounding box center [462, 265] width 97 height 30
click at [525, 256] on label "Residential" at bounding box center [557, 265] width 94 height 30
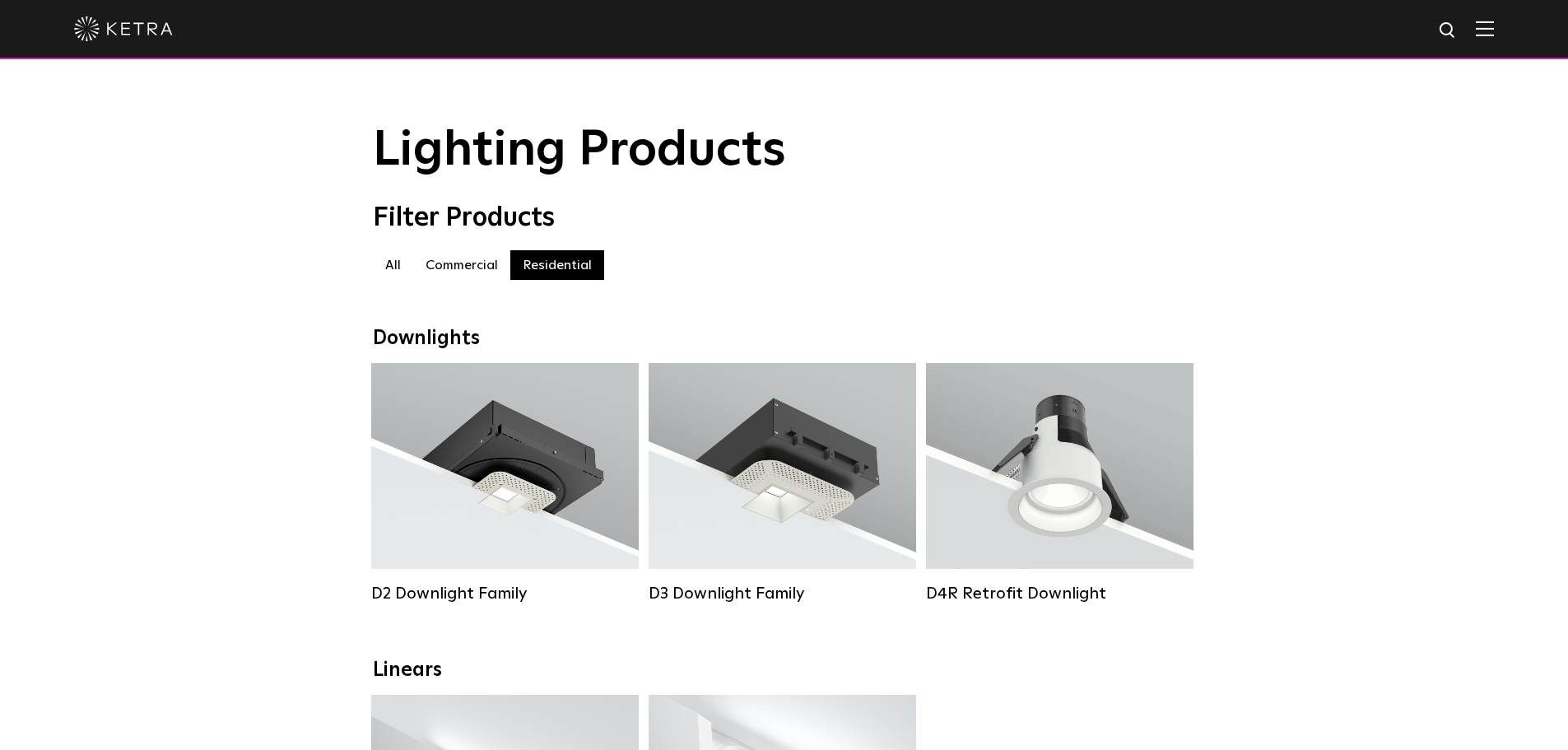
click at [531, 262] on label "Residential" at bounding box center [557, 265] width 94 height 30
